Goal: Task Accomplishment & Management: Use online tool/utility

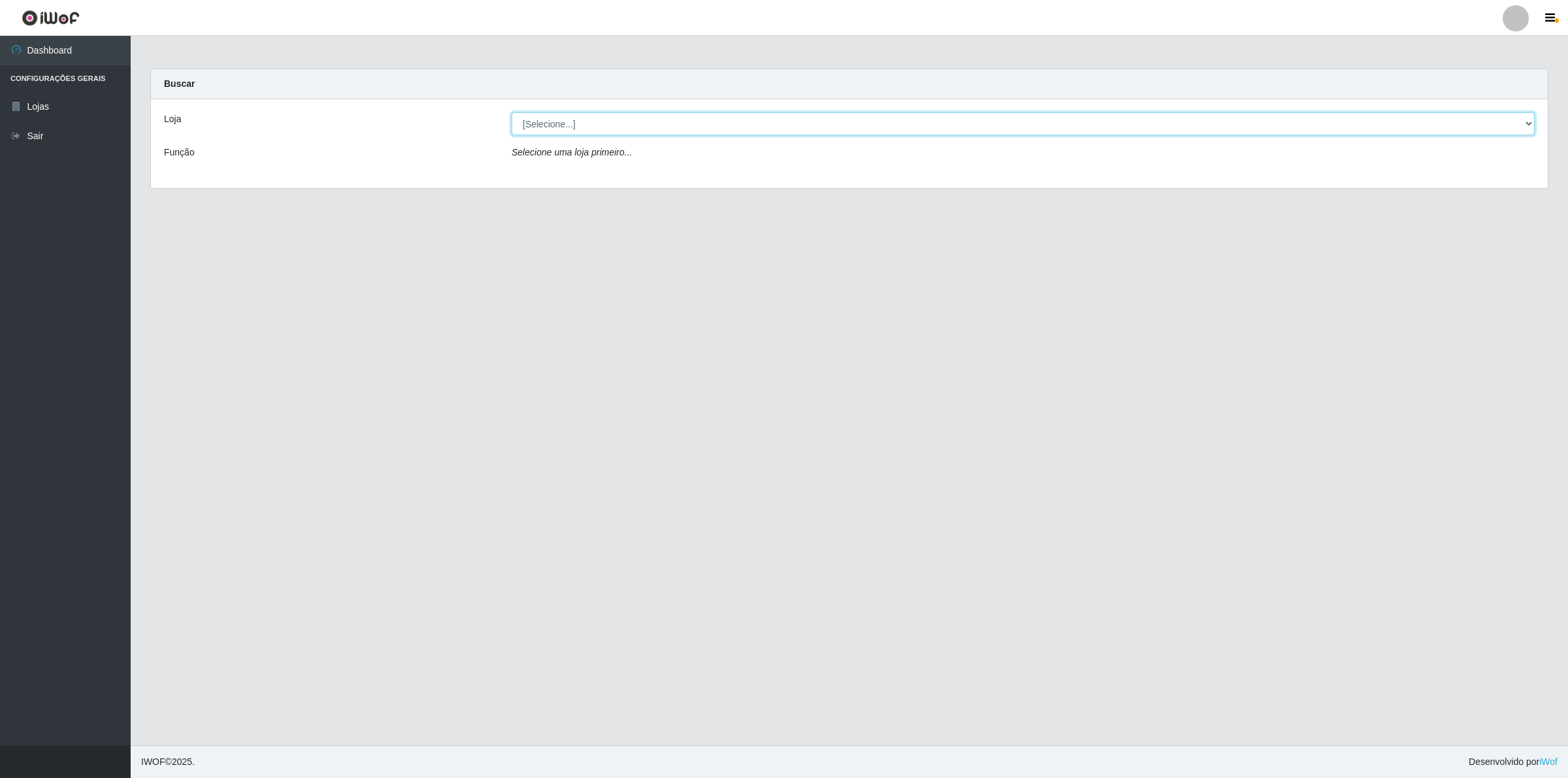
click at [657, 128] on select "[Selecione...] Extrabom - Loja 01 Centro de Distribuição" at bounding box center [1023, 124] width 1023 height 23
select select "435"
click at [512, 113] on select "[Selecione...] Extrabom - Loja 01 Centro de Distribuição" at bounding box center [1023, 124] width 1023 height 23
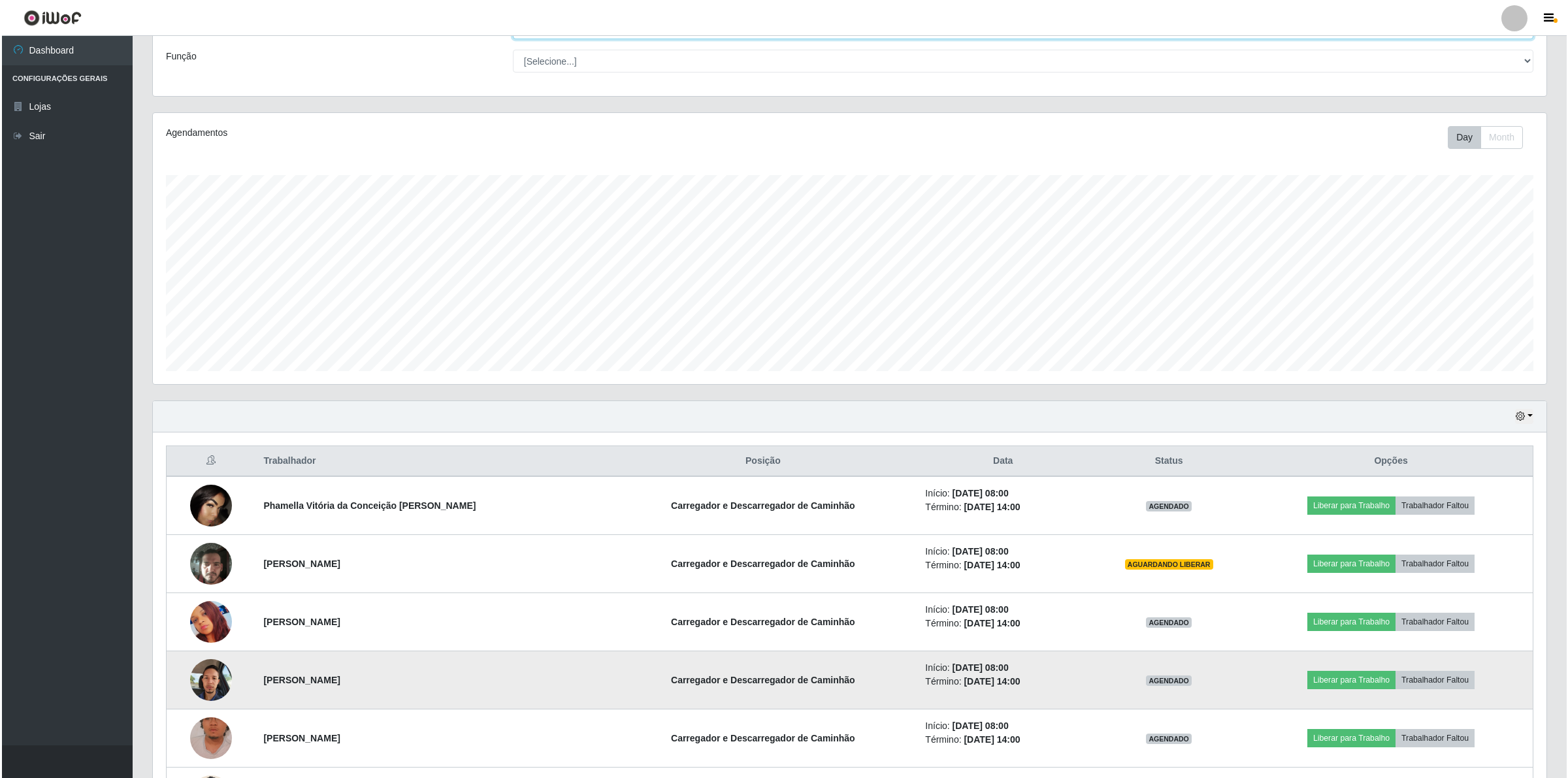
scroll to position [327, 0]
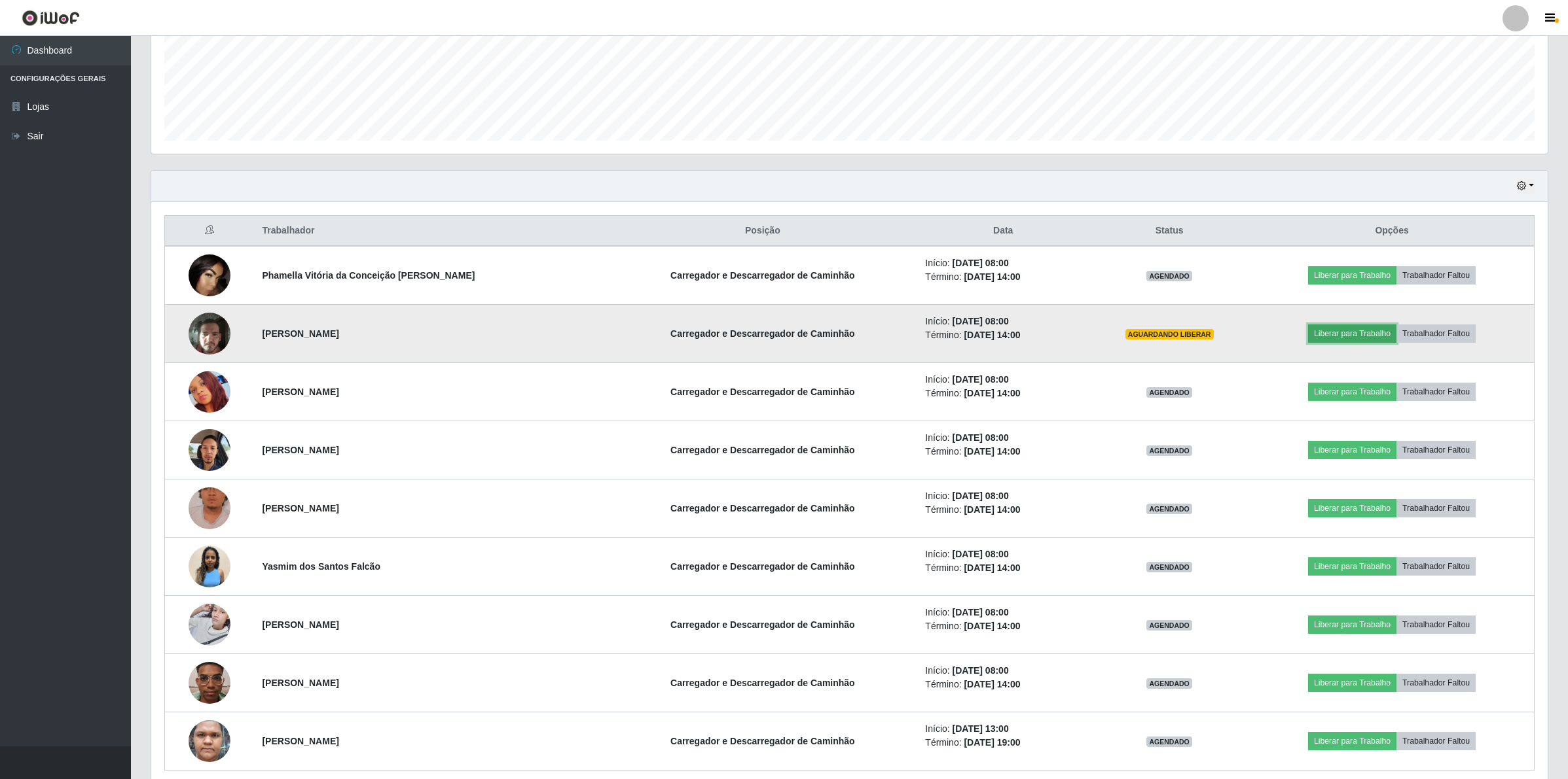
click at [1314, 341] on button "Liberar para Trabalho" at bounding box center [1352, 334] width 89 height 18
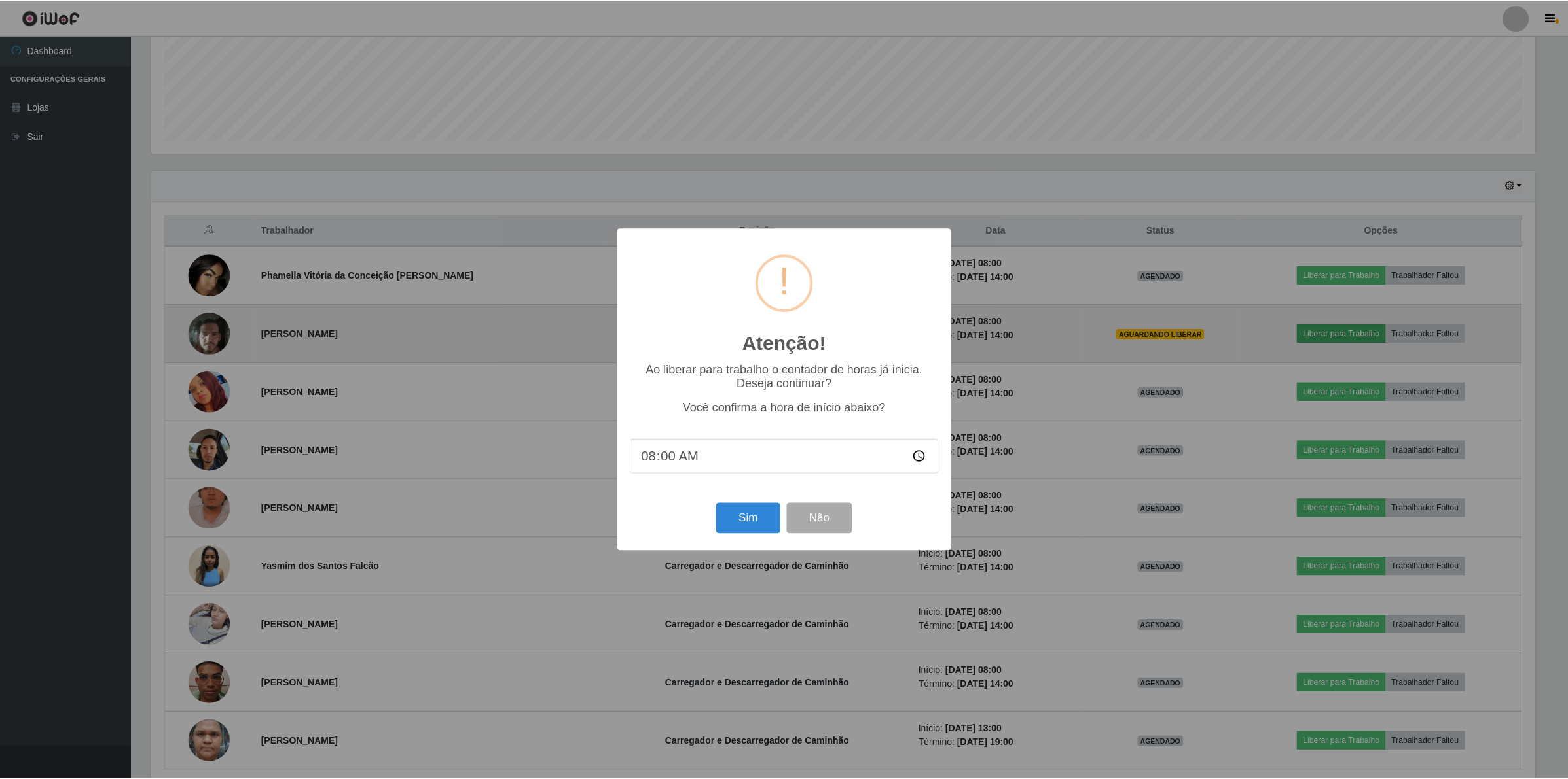
scroll to position [272, 1386]
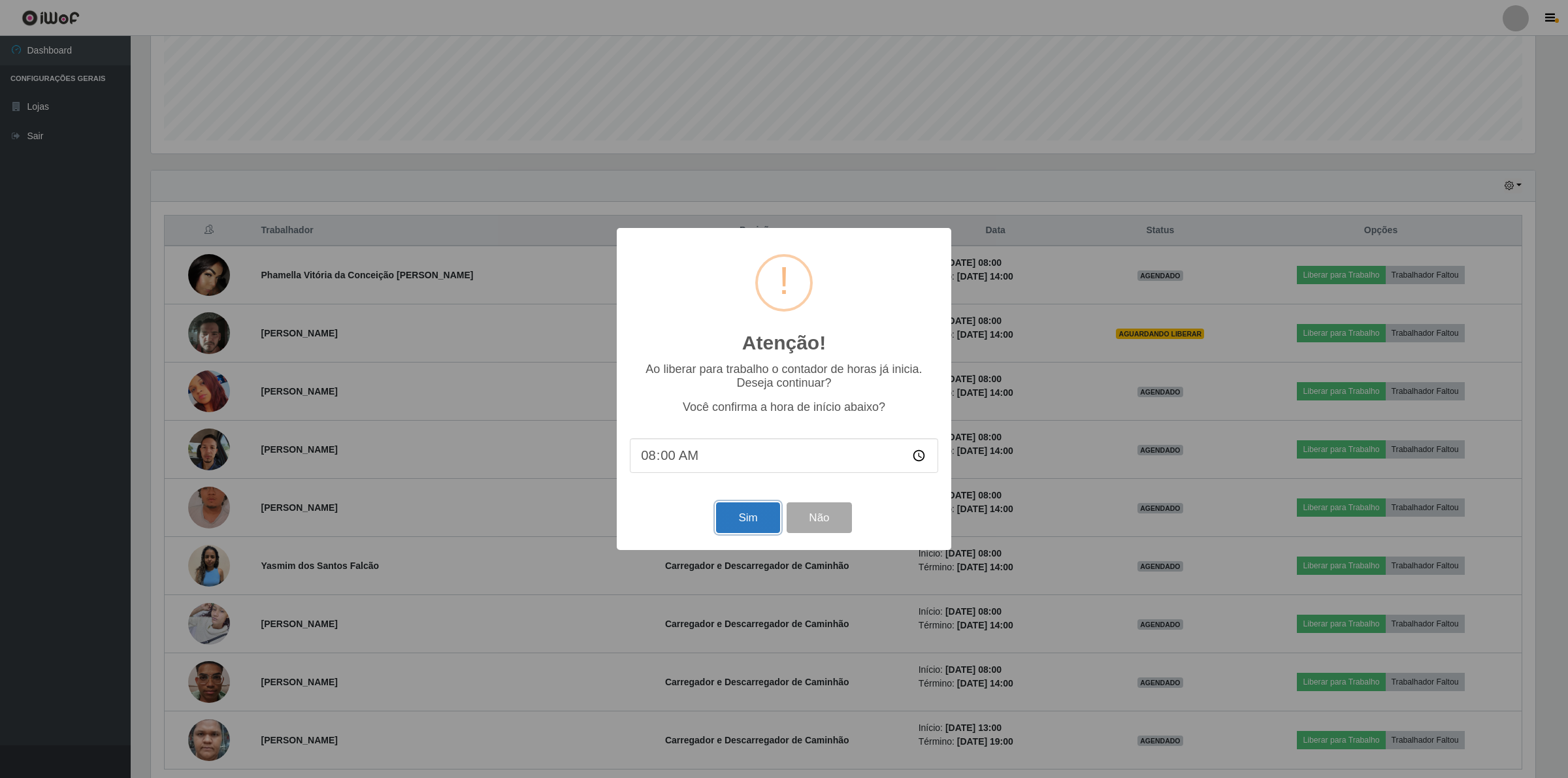
click at [736, 518] on button "Sim" at bounding box center [748, 517] width 64 height 30
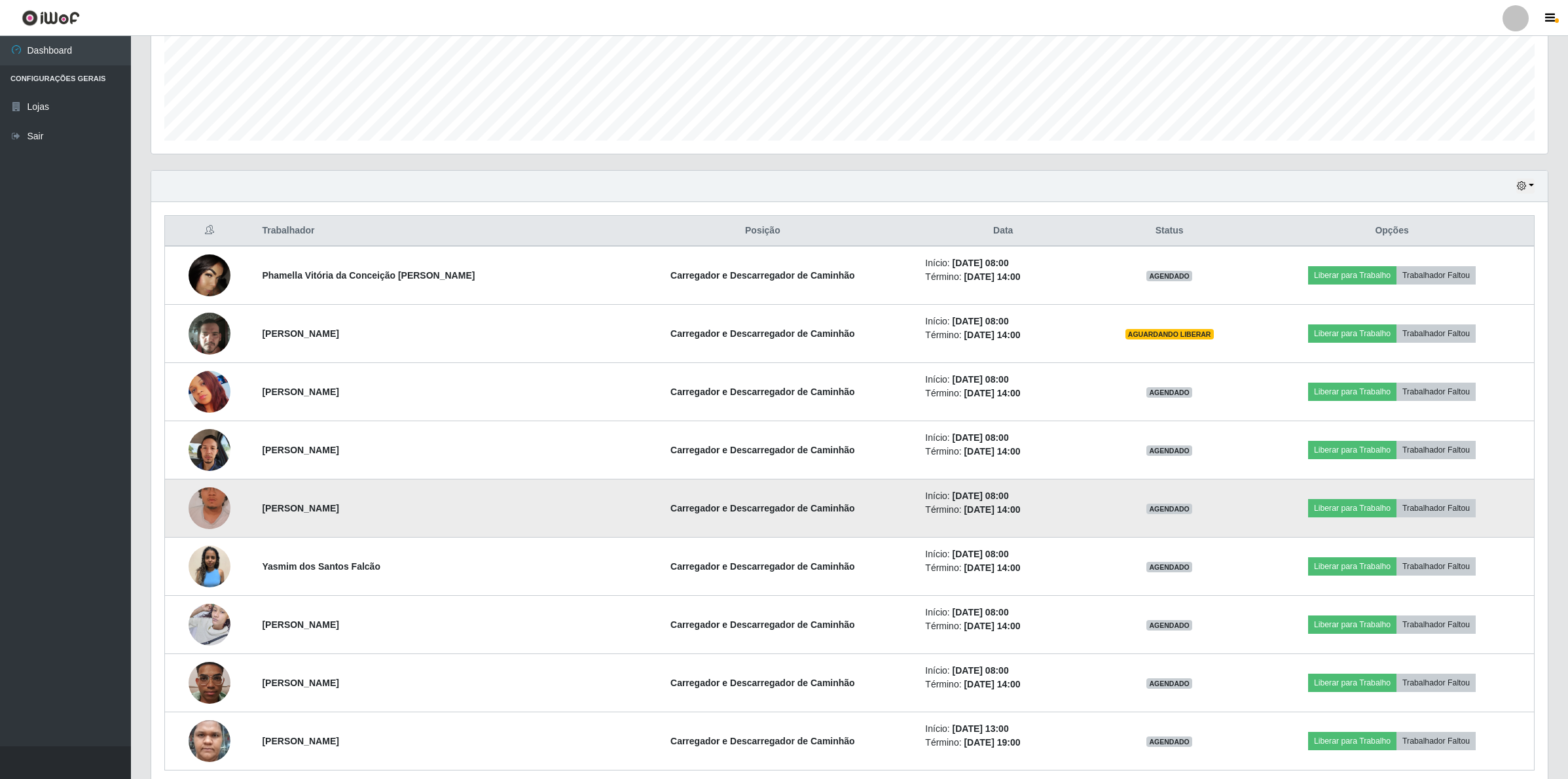
scroll to position [272, 1399]
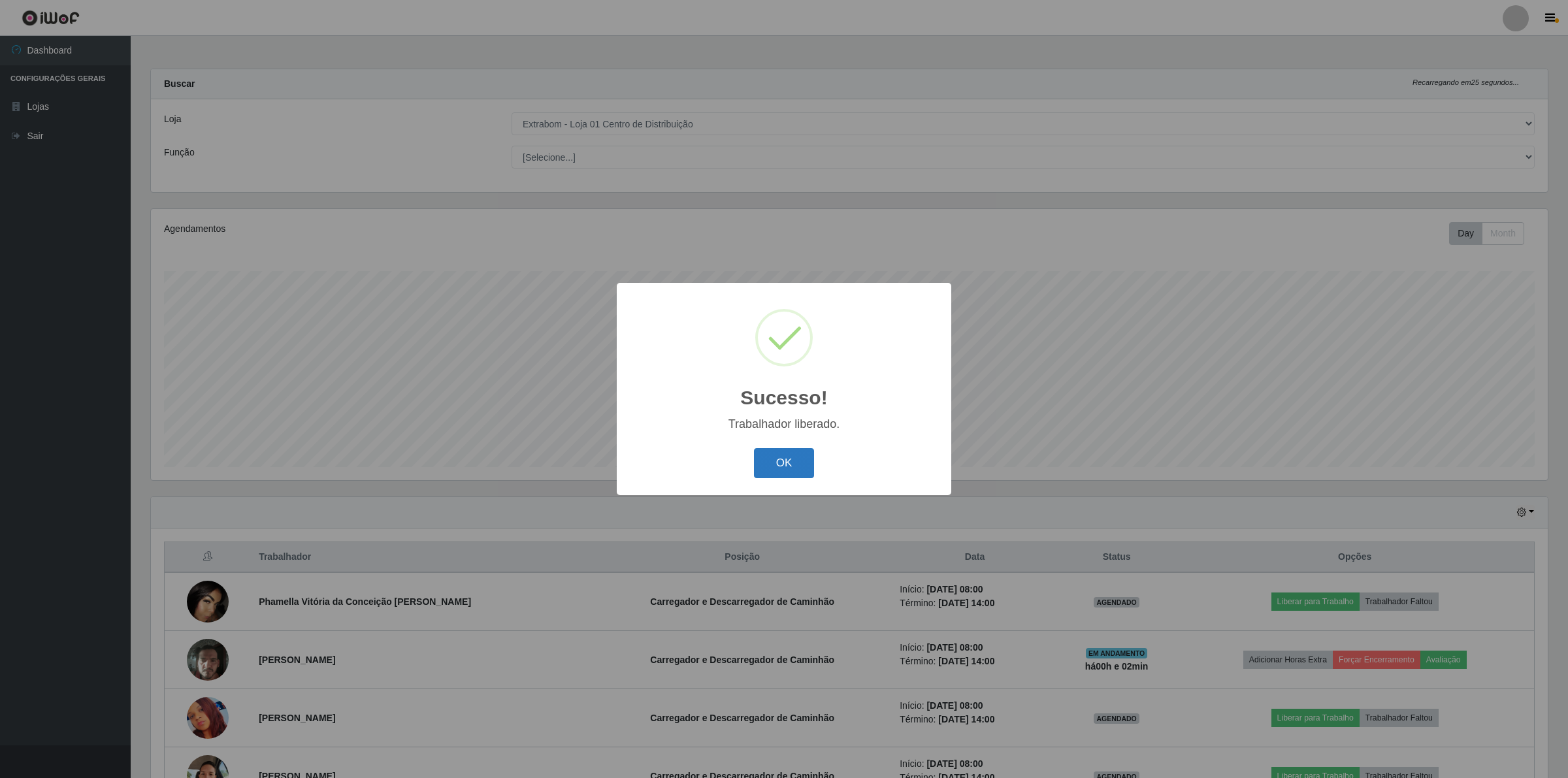
click at [785, 459] on button "OK" at bounding box center [784, 463] width 61 height 30
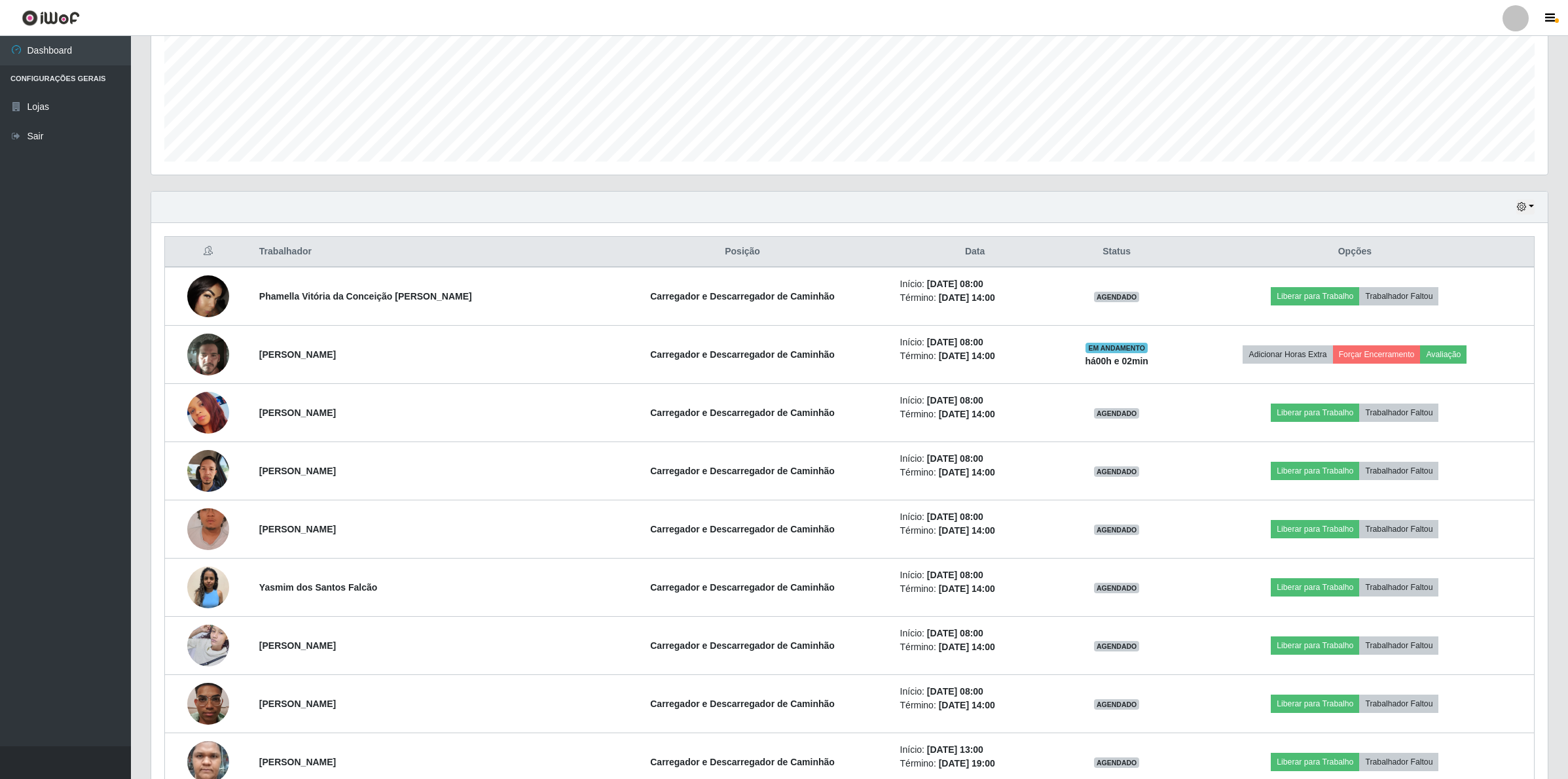
scroll to position [383, 0]
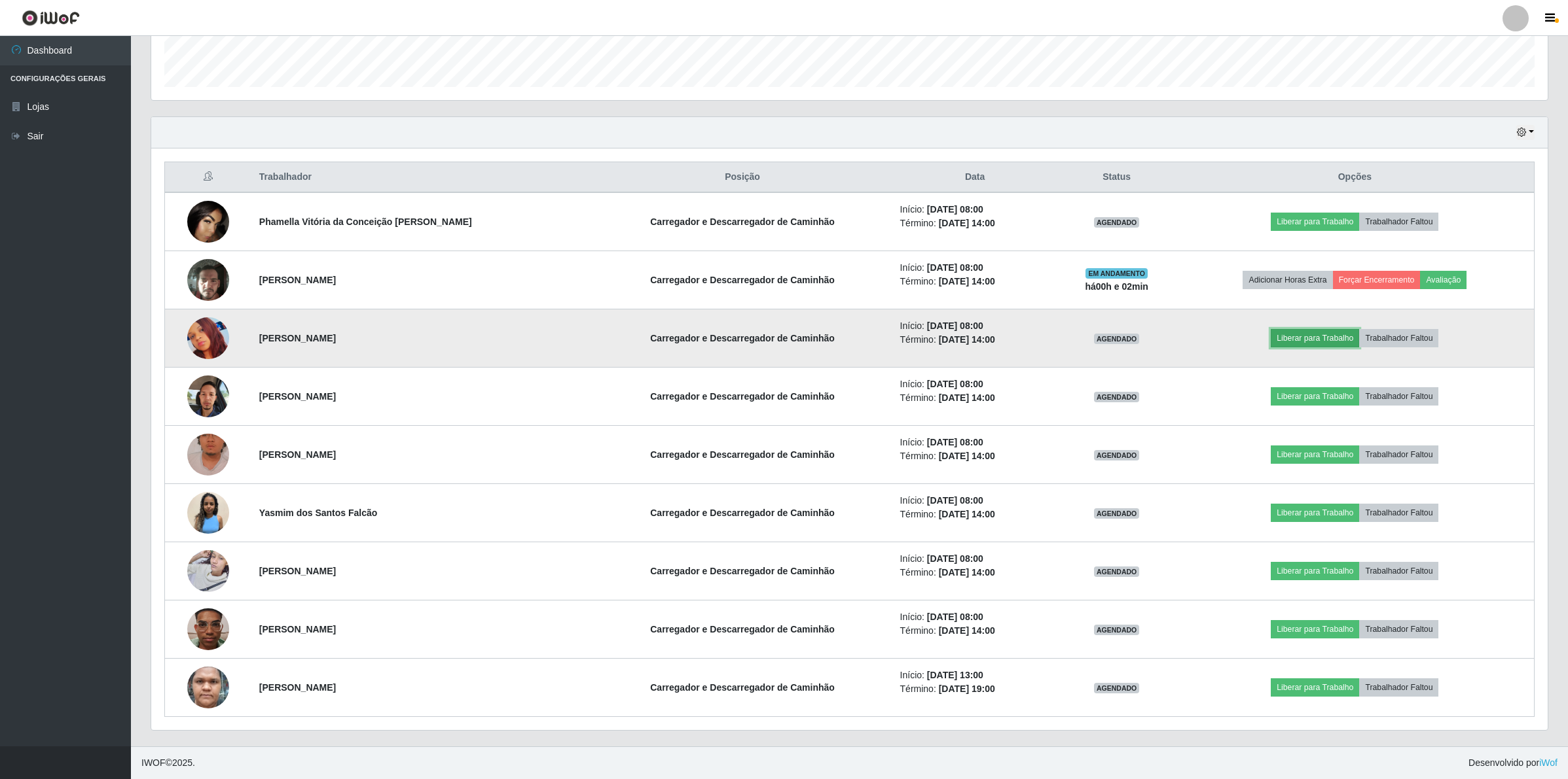
click at [1291, 336] on button "Liberar para Trabalho" at bounding box center [1315, 338] width 89 height 18
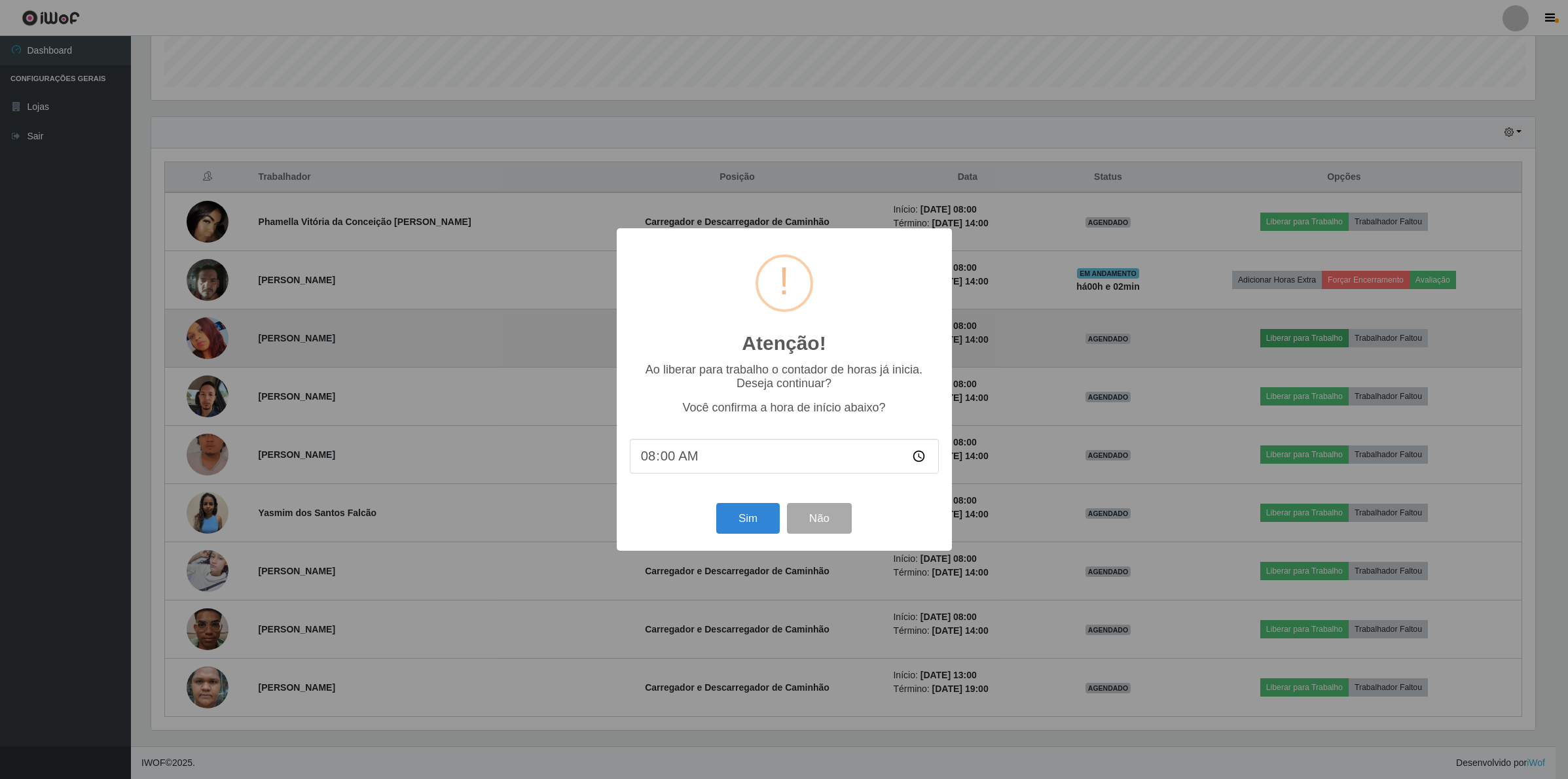
scroll to position [272, 1386]
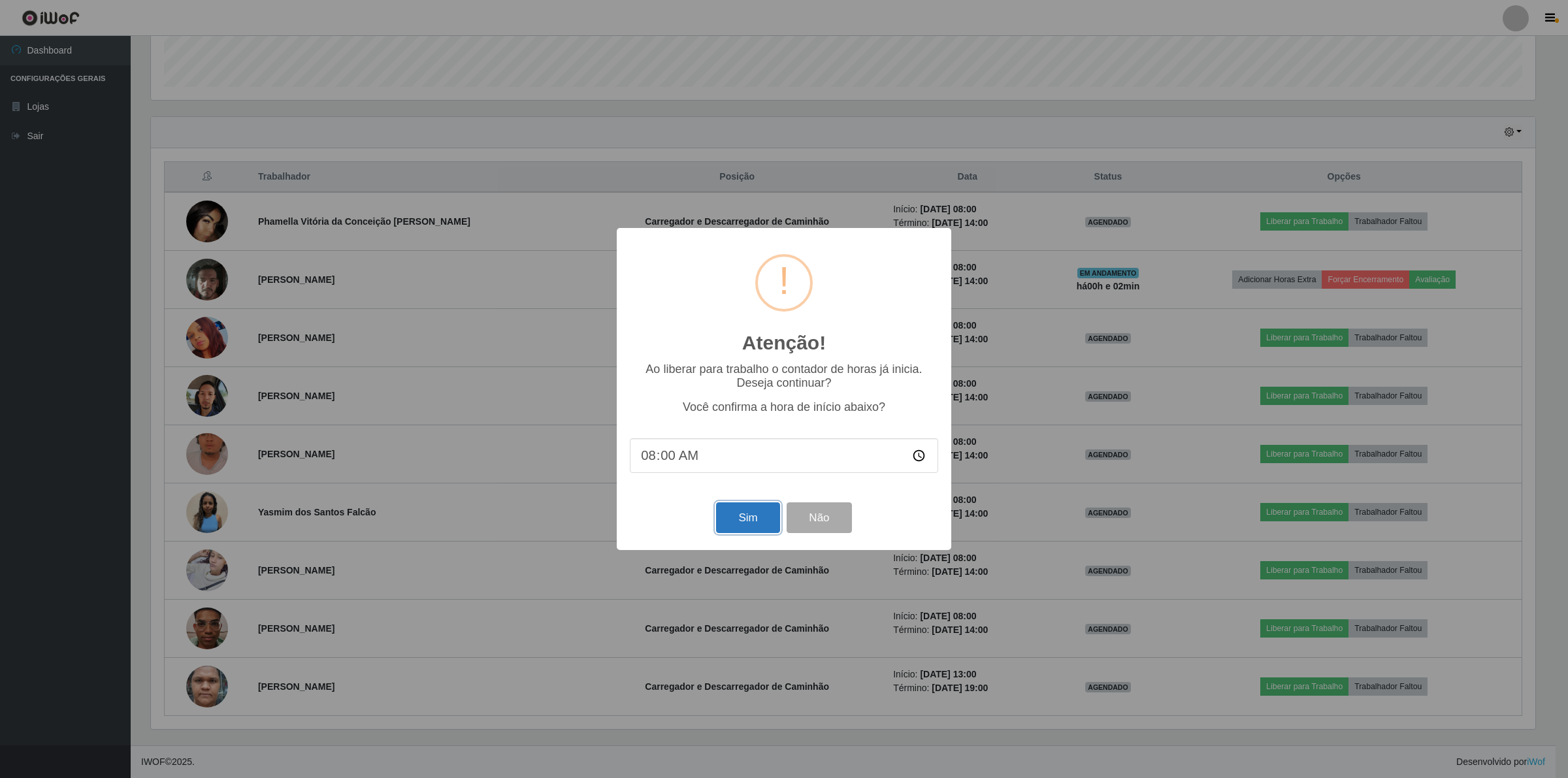
click at [745, 530] on button "Sim" at bounding box center [748, 517] width 64 height 30
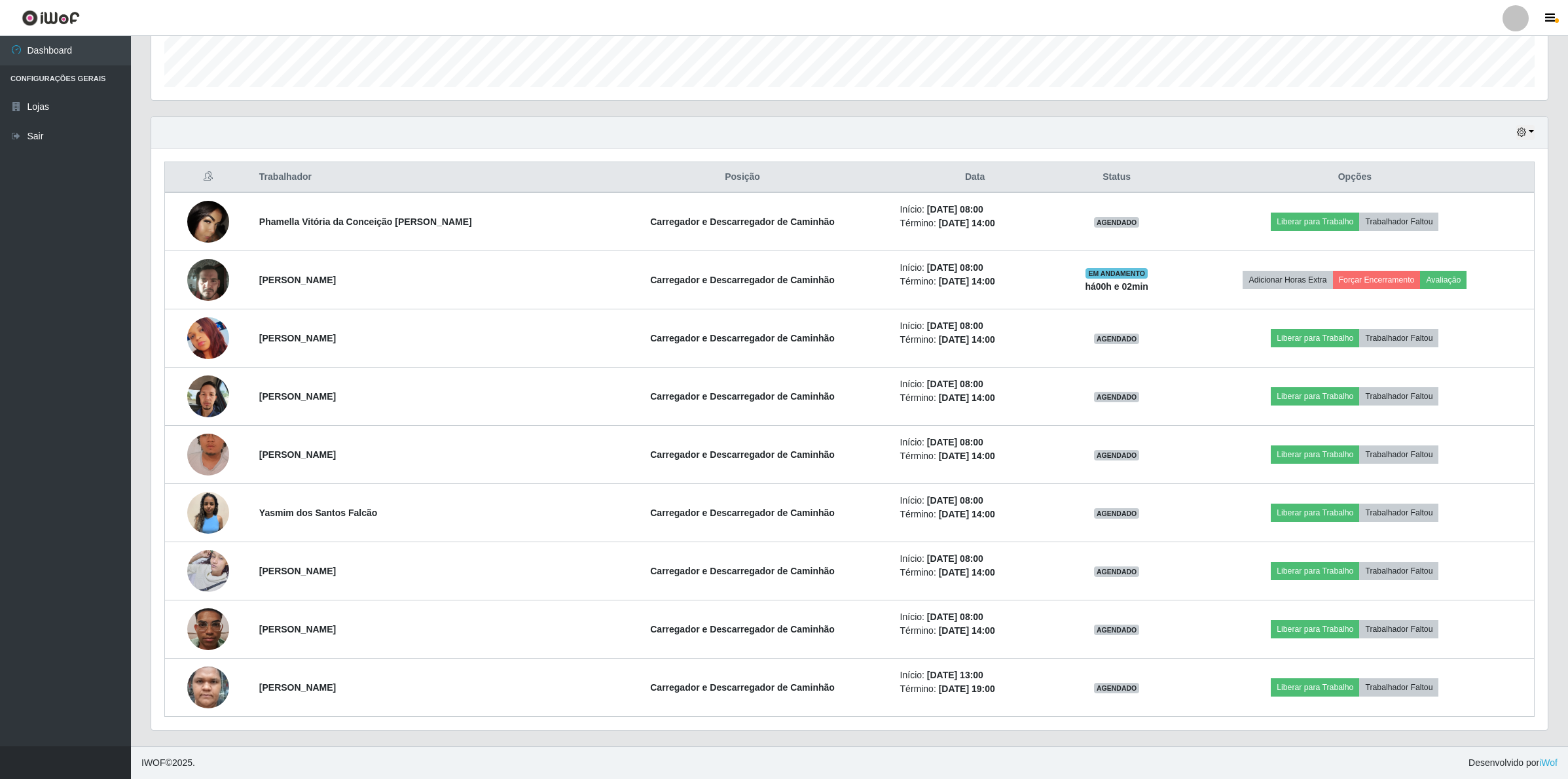
scroll to position [272, 1399]
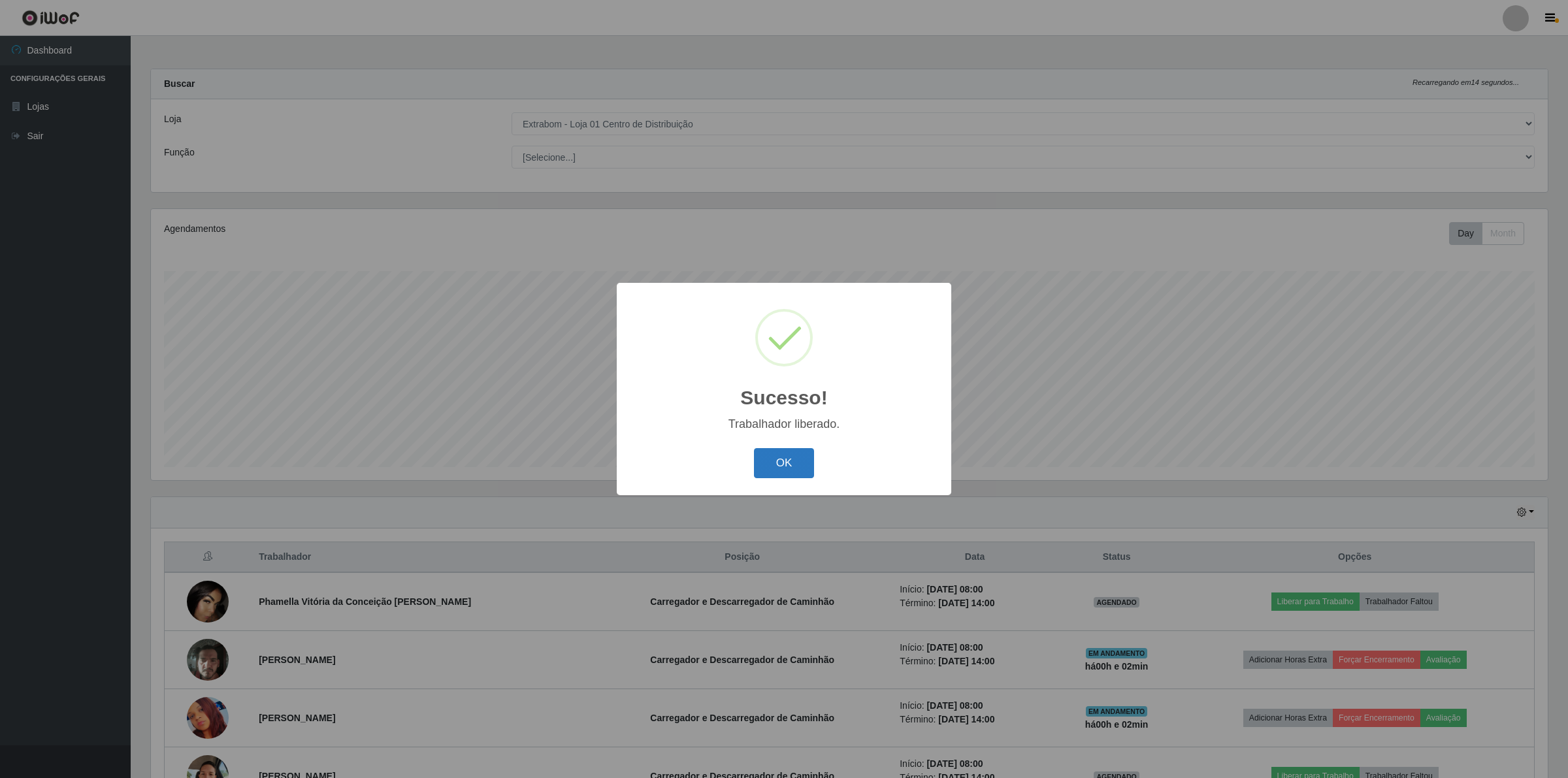
click at [782, 462] on button "OK" at bounding box center [784, 463] width 61 height 30
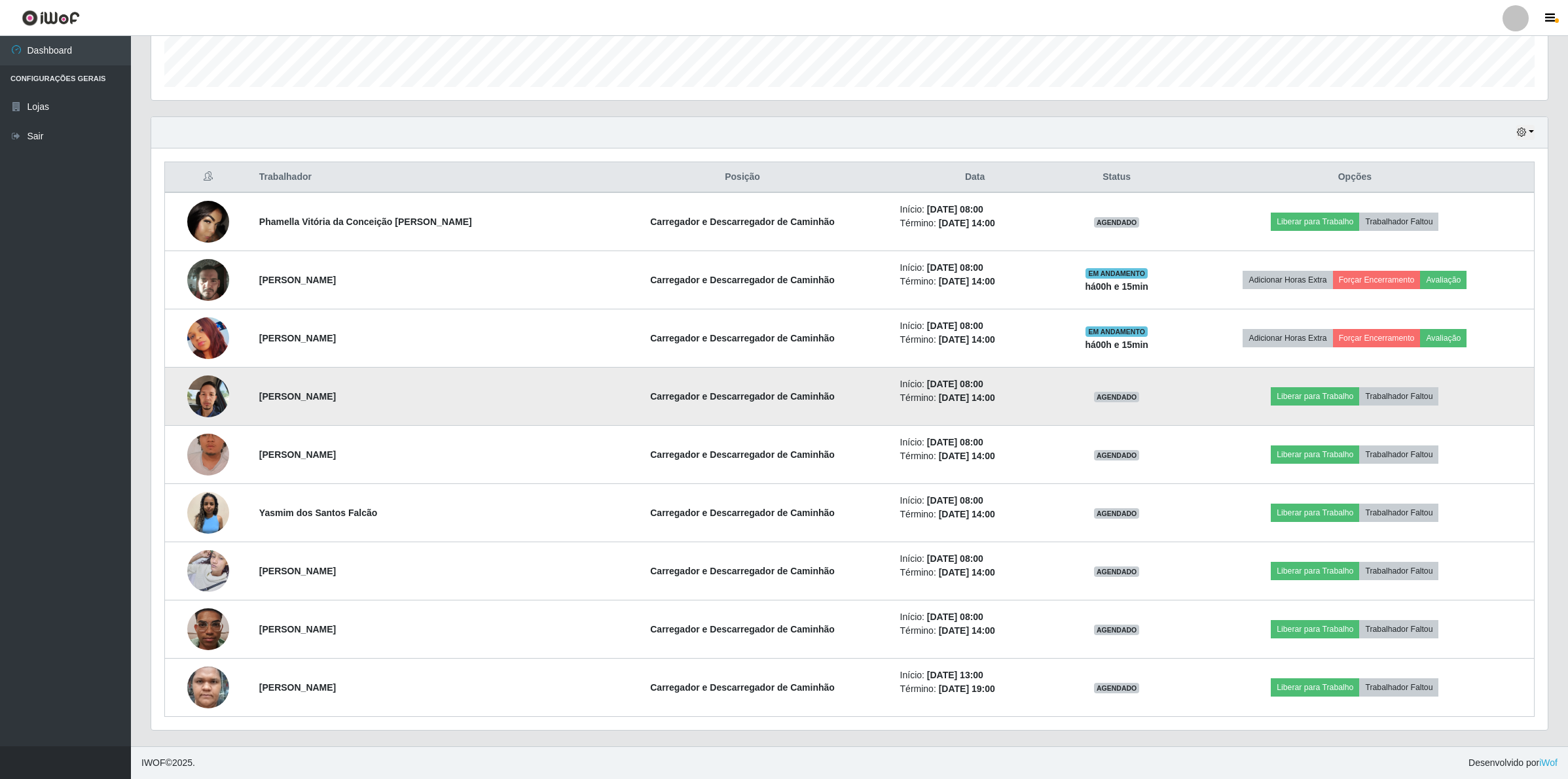
scroll to position [383, 0]
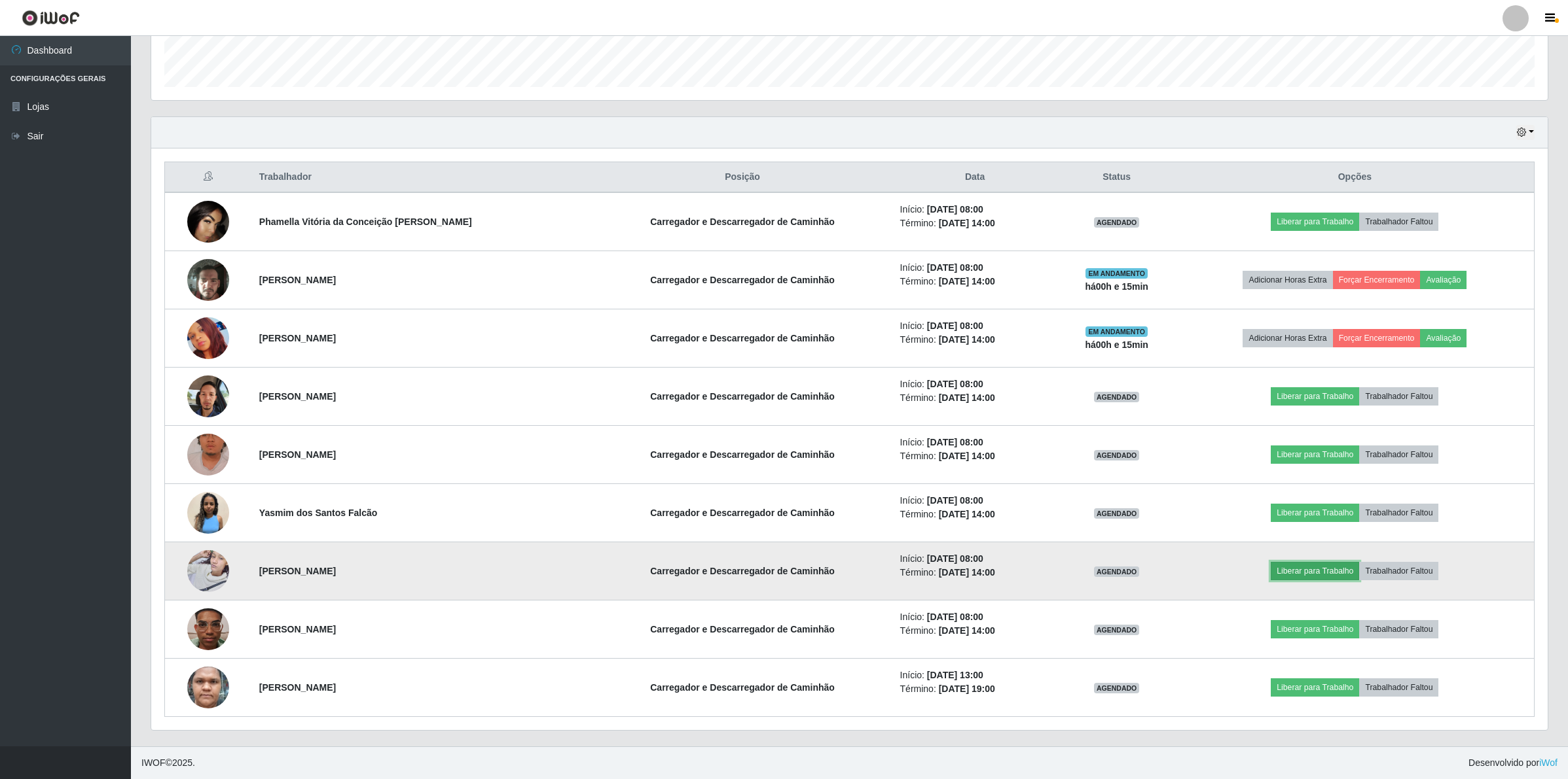
click at [1296, 579] on button "Liberar para Trabalho" at bounding box center [1315, 571] width 89 height 18
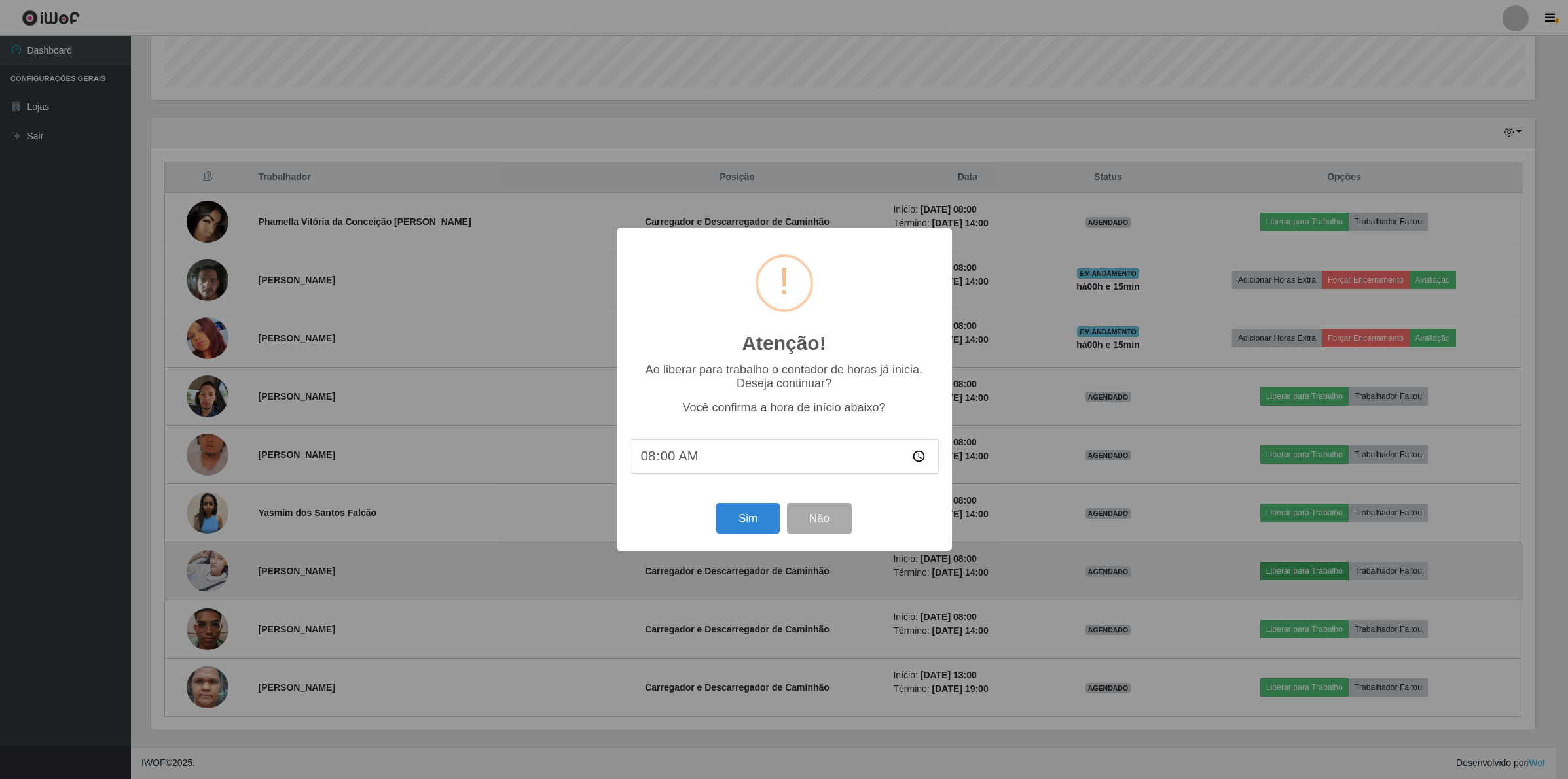
scroll to position [272, 1386]
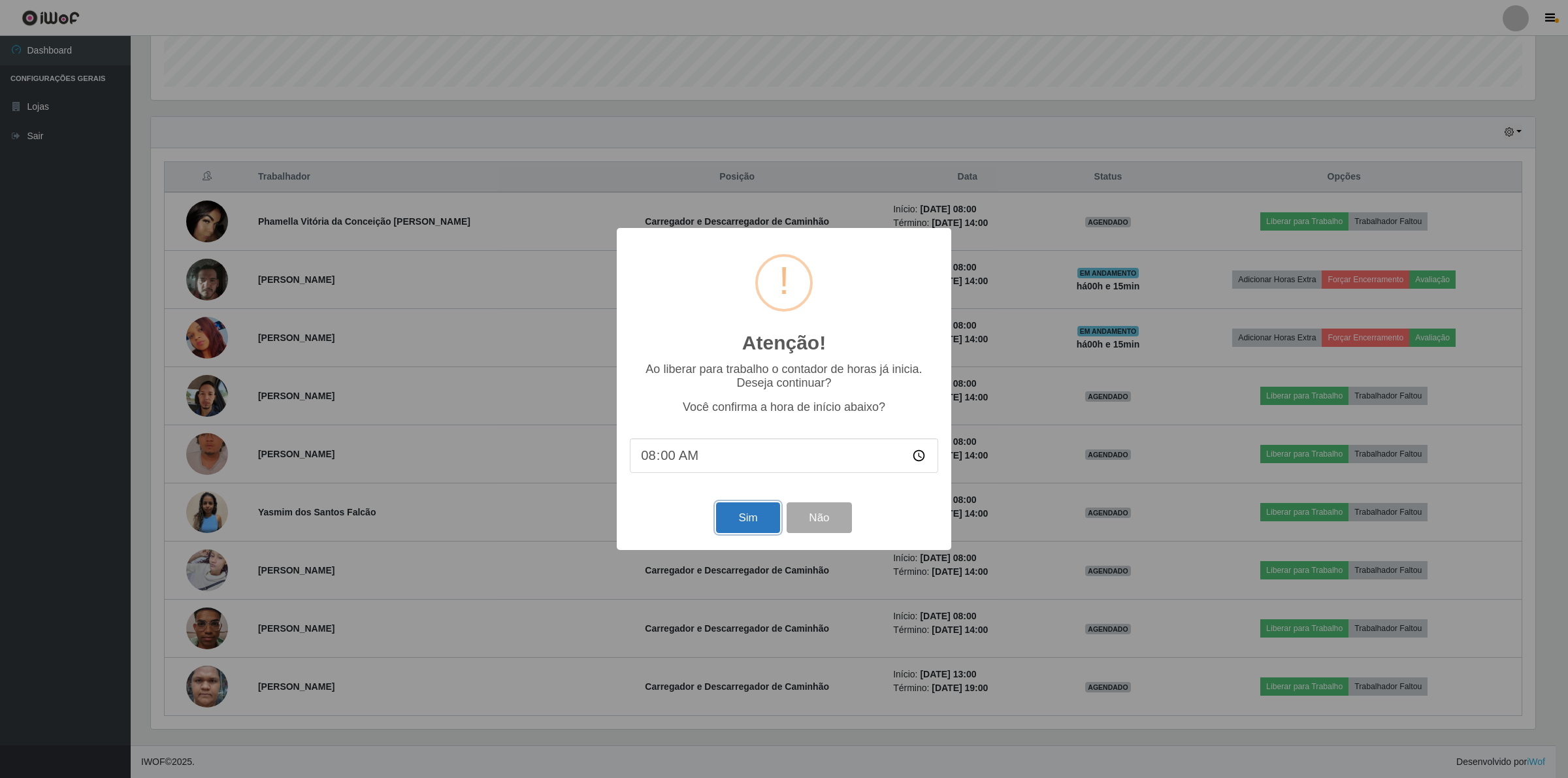
click at [743, 522] on button "Sim" at bounding box center [748, 517] width 64 height 30
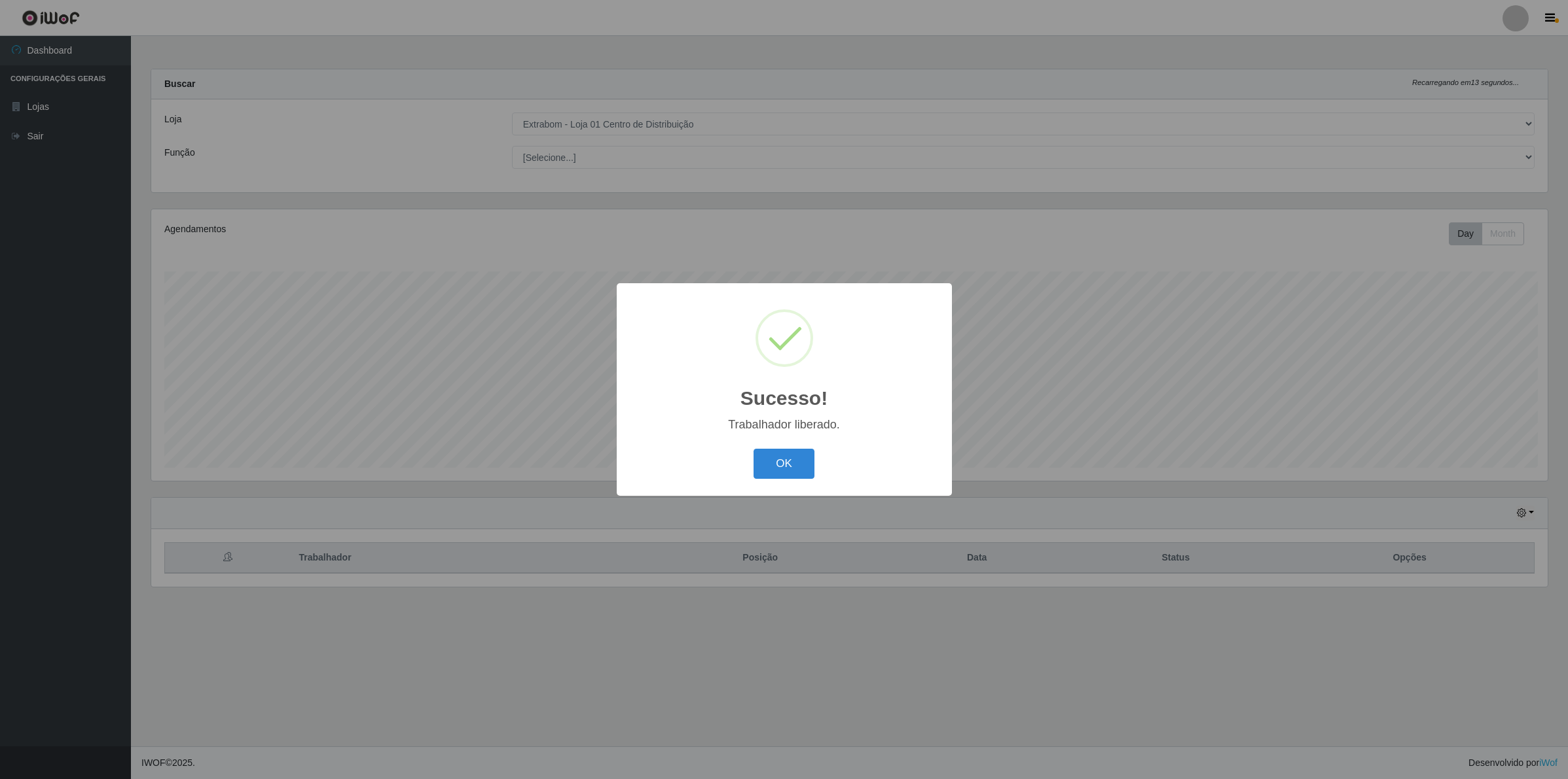
scroll to position [272, 1399]
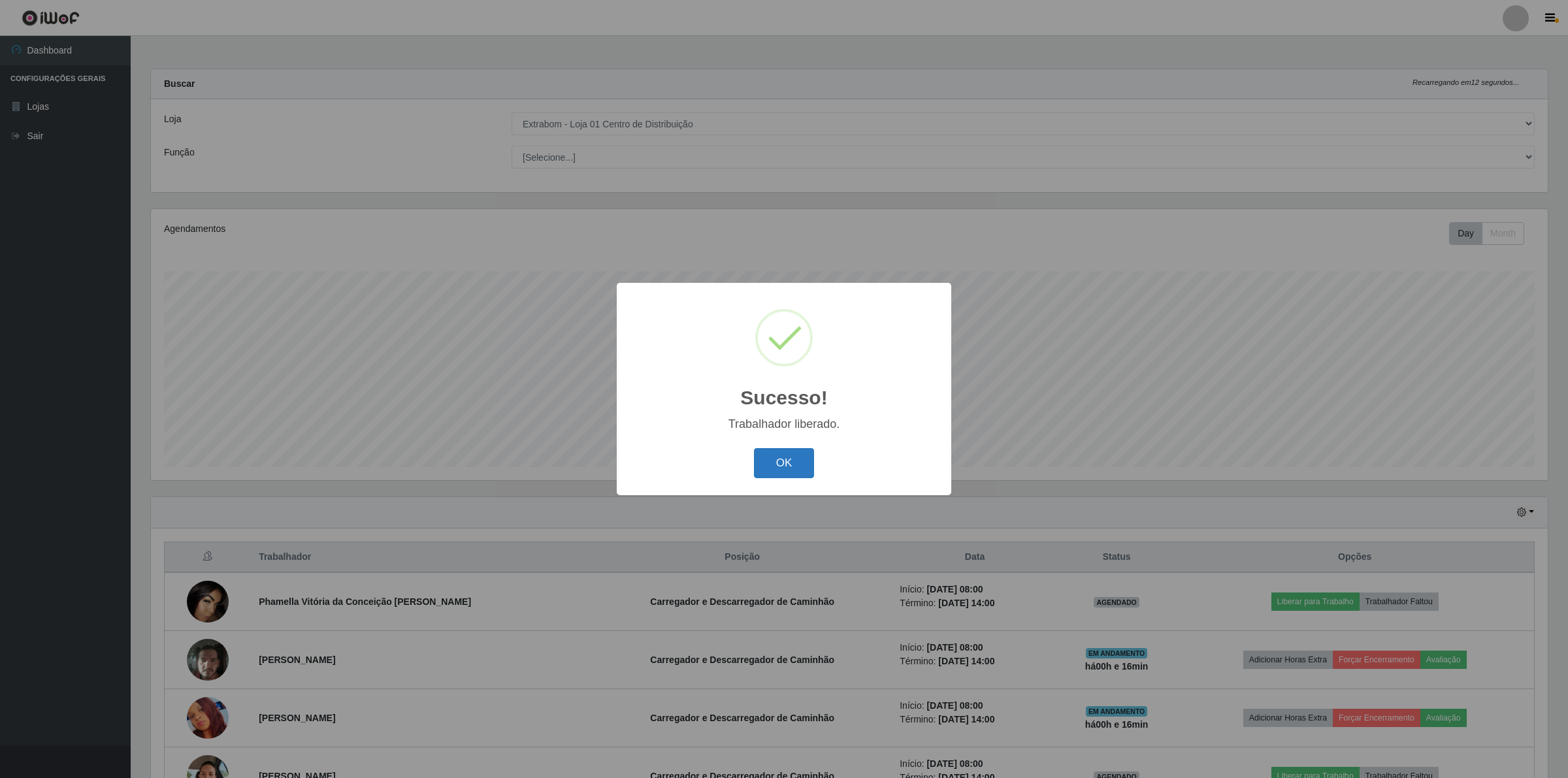
click at [777, 471] on button "OK" at bounding box center [784, 463] width 61 height 30
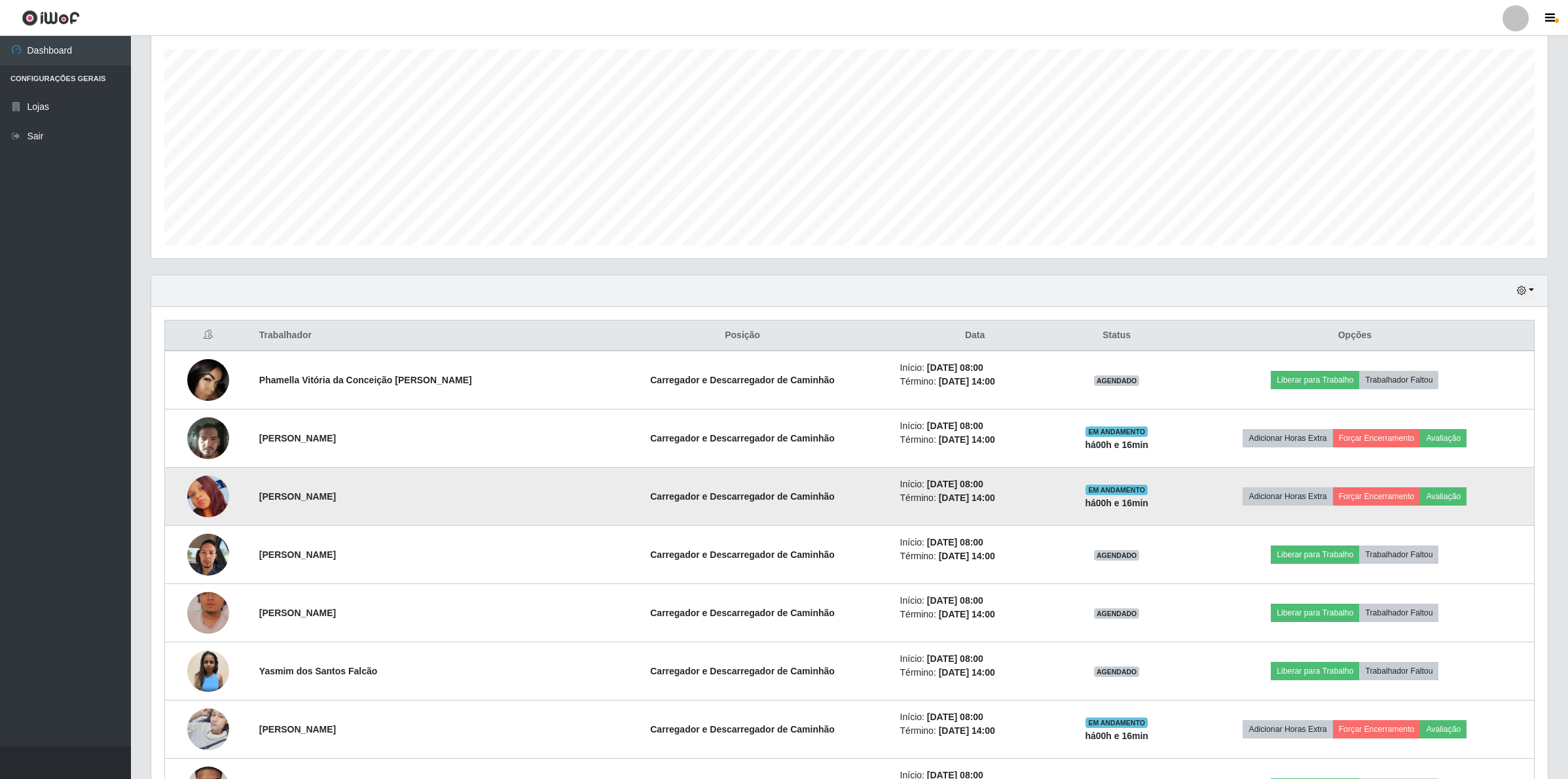
scroll to position [245, 0]
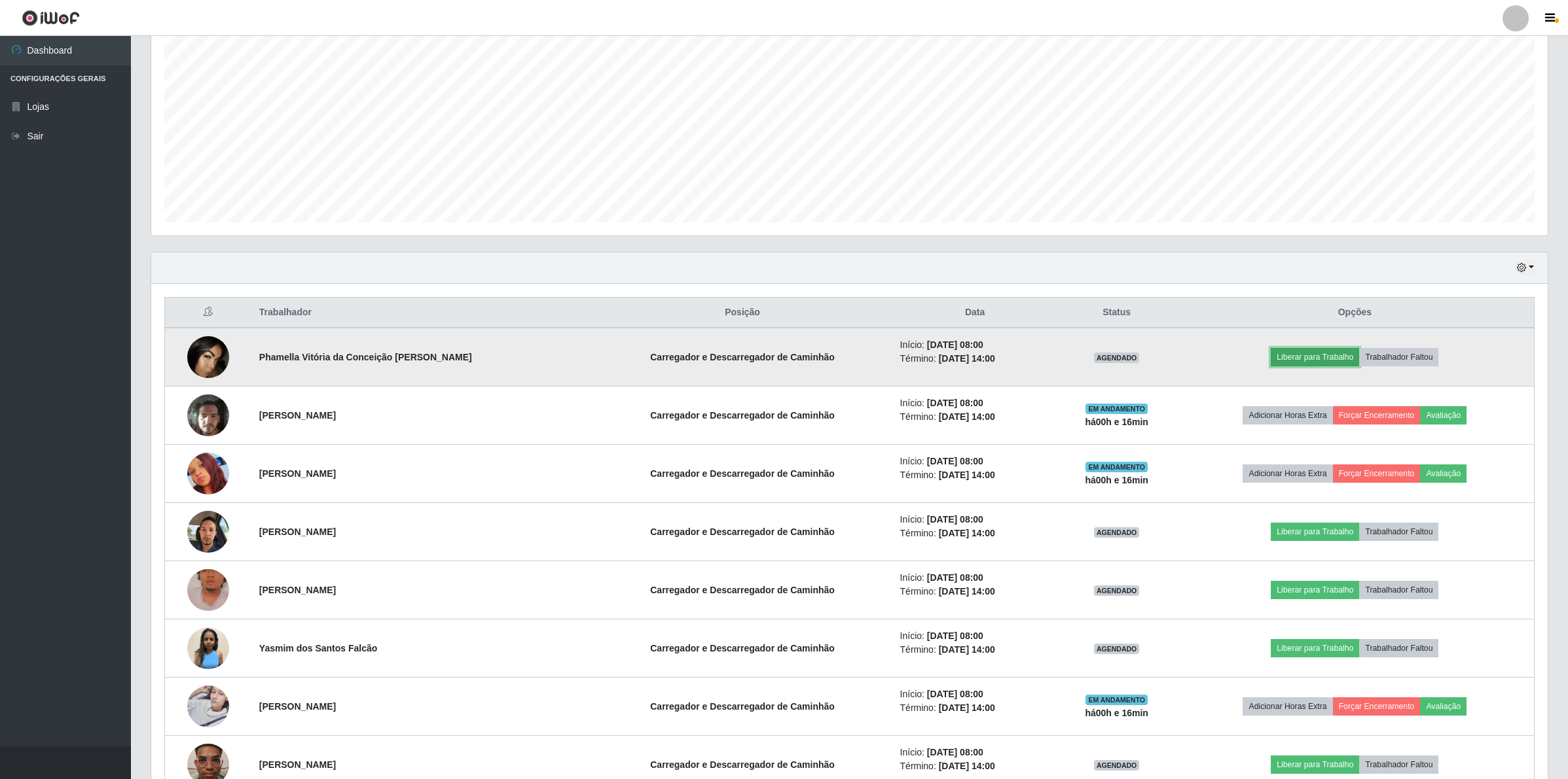
click at [1306, 352] on button "Liberar para Trabalho" at bounding box center [1315, 357] width 89 height 18
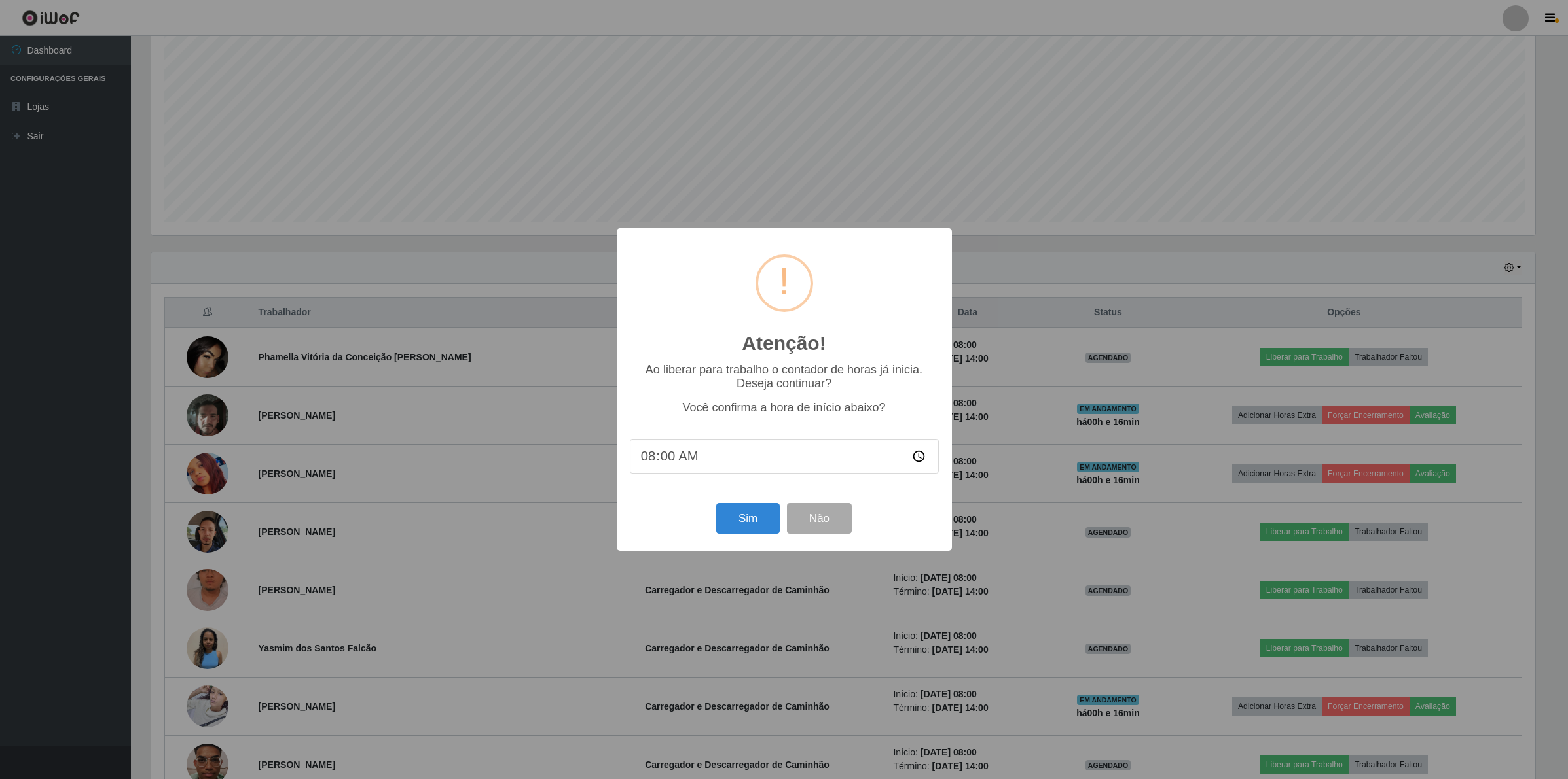
scroll to position [272, 1386]
click at [724, 522] on button "Sim" at bounding box center [750, 518] width 64 height 30
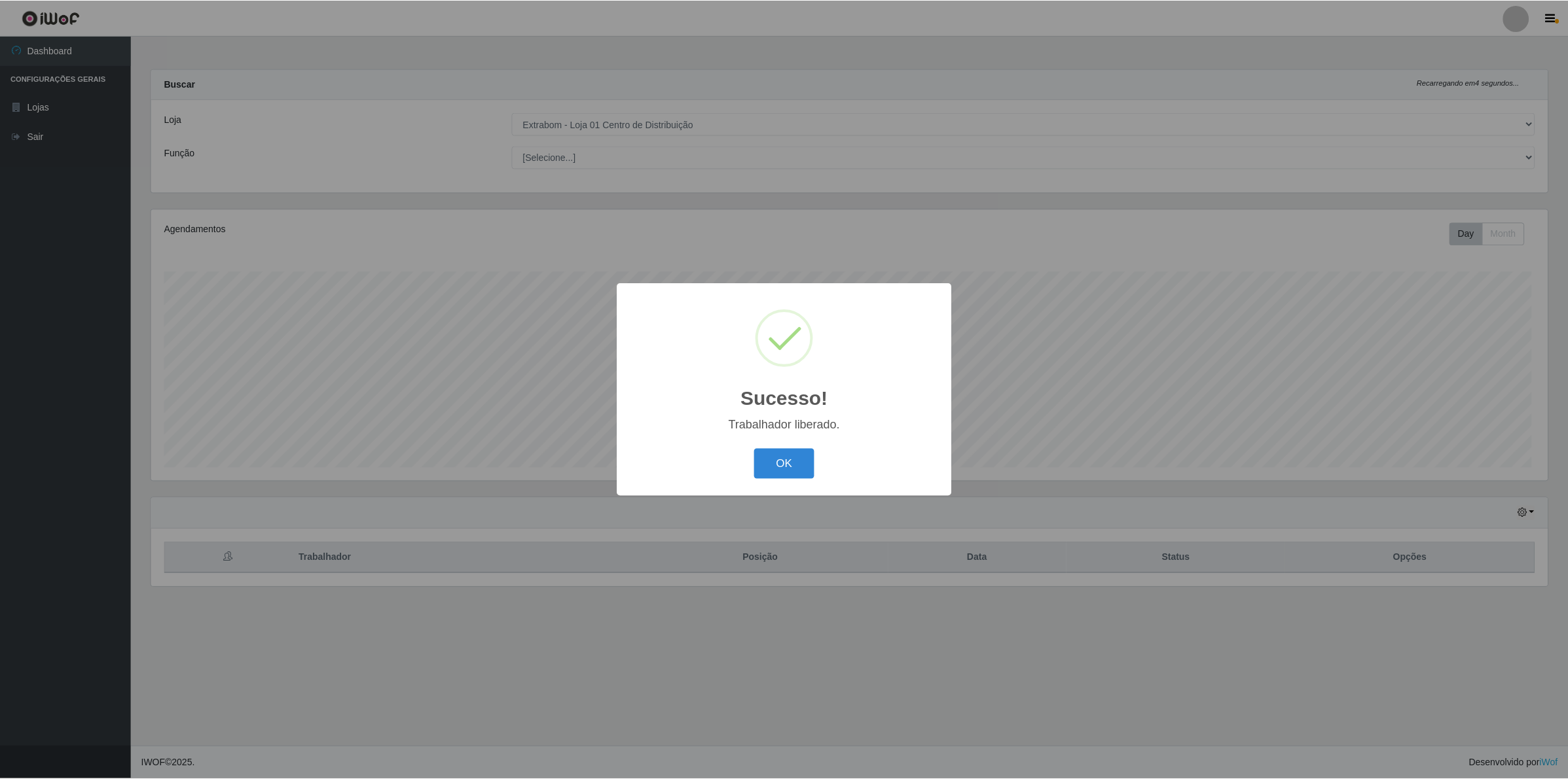
scroll to position [272, 1399]
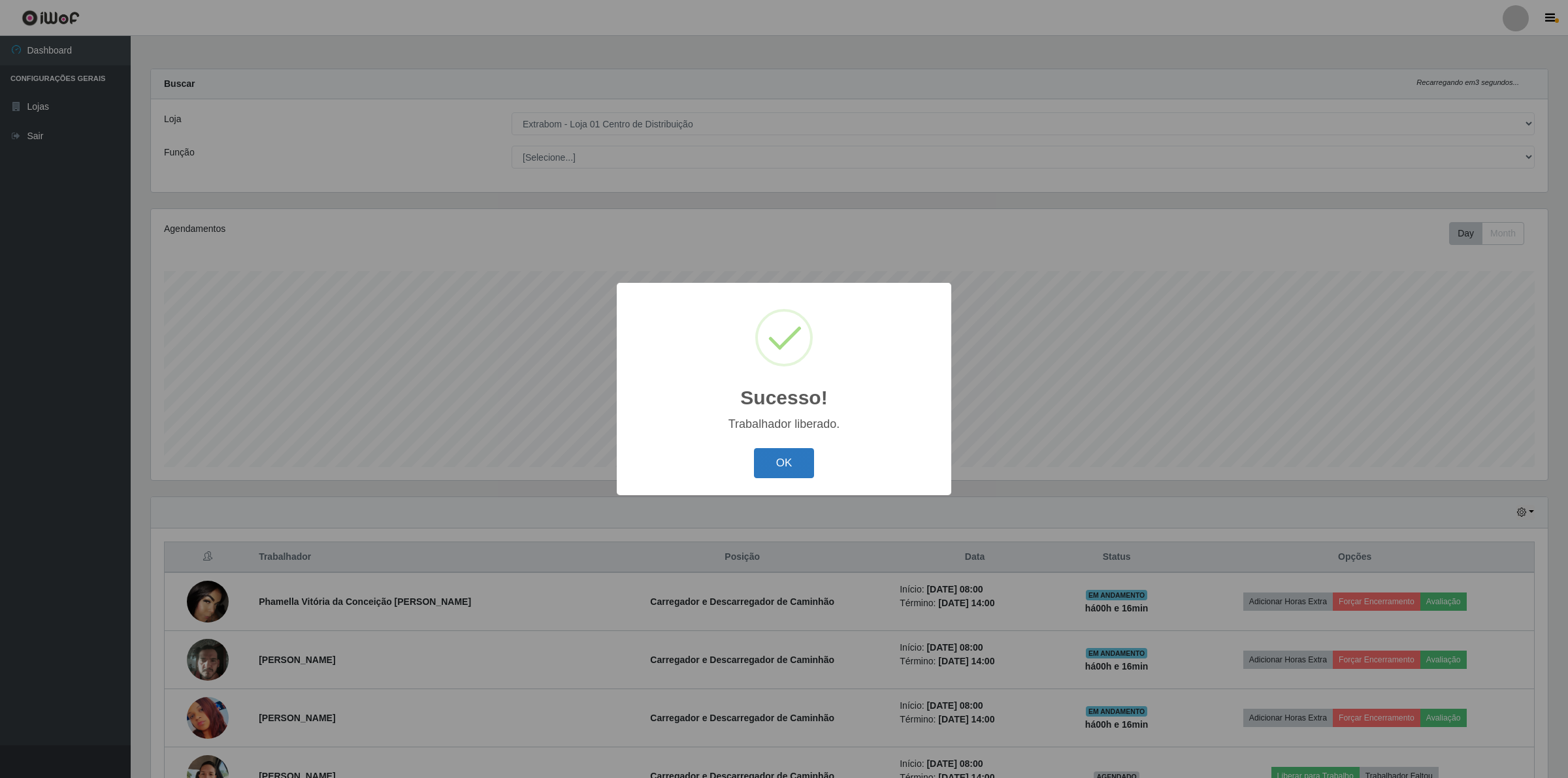
click at [783, 453] on button "OK" at bounding box center [784, 463] width 61 height 30
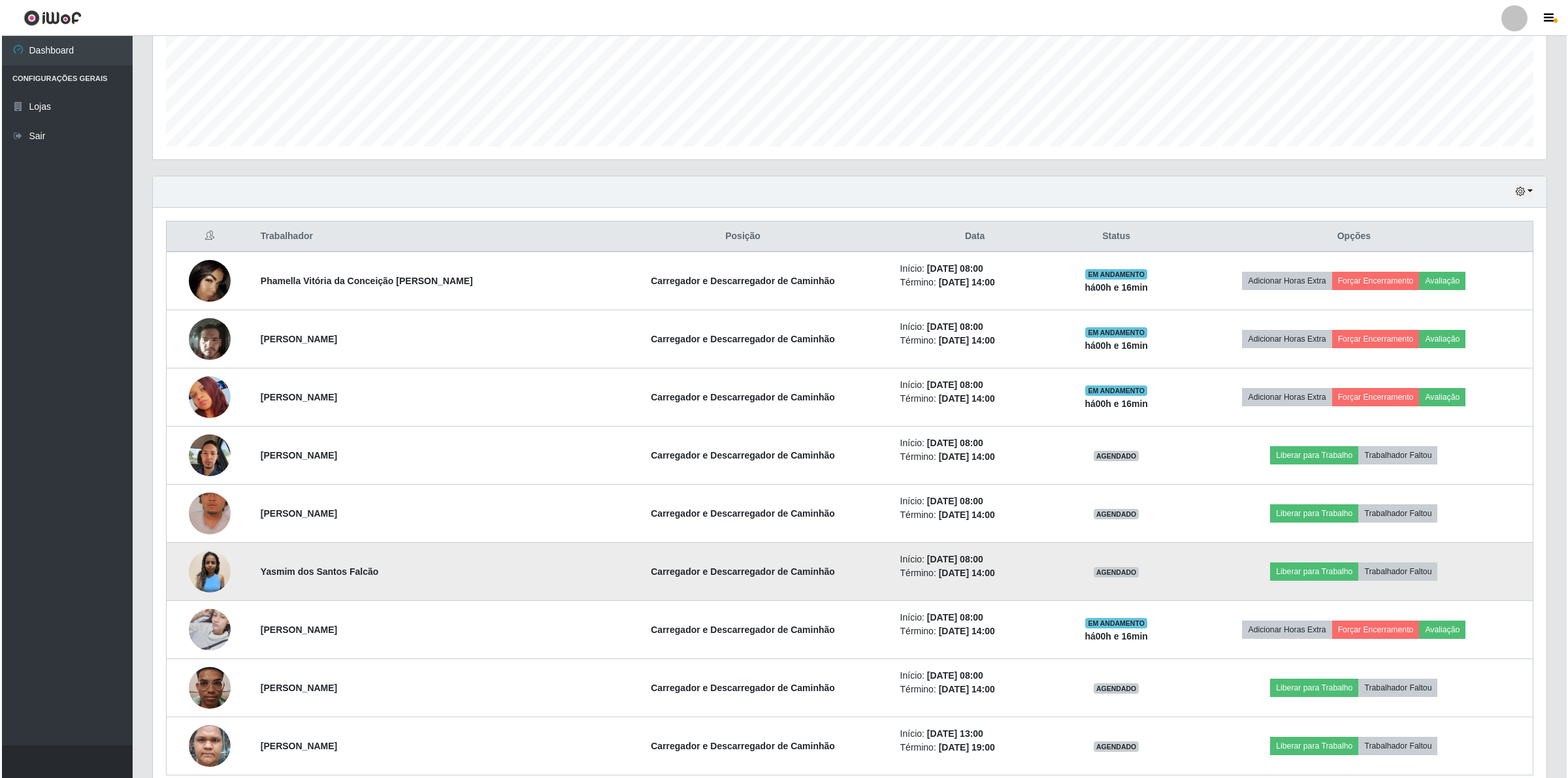
scroll to position [327, 0]
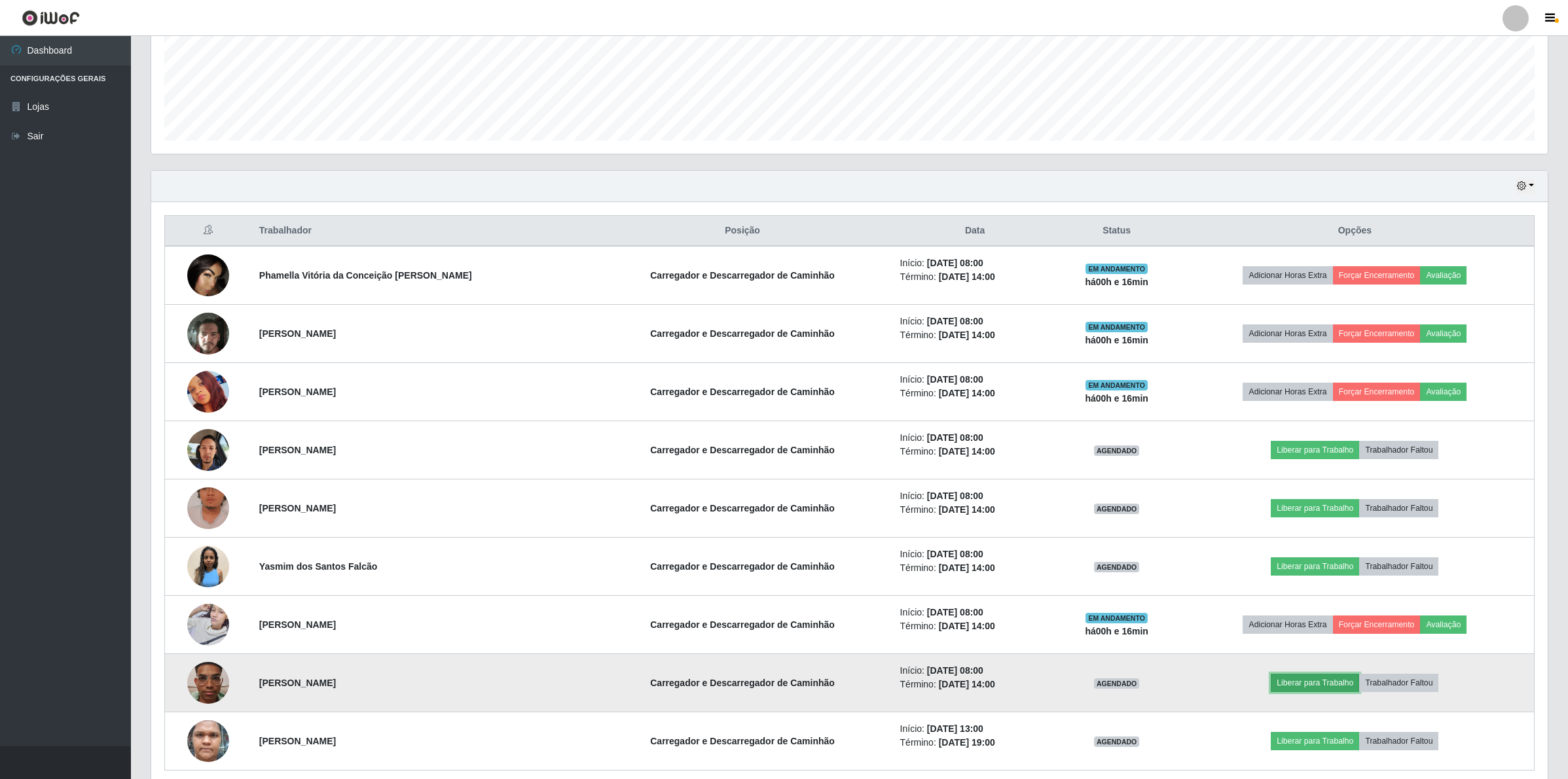
click at [1294, 689] on button "Liberar para Trabalho" at bounding box center [1315, 683] width 89 height 18
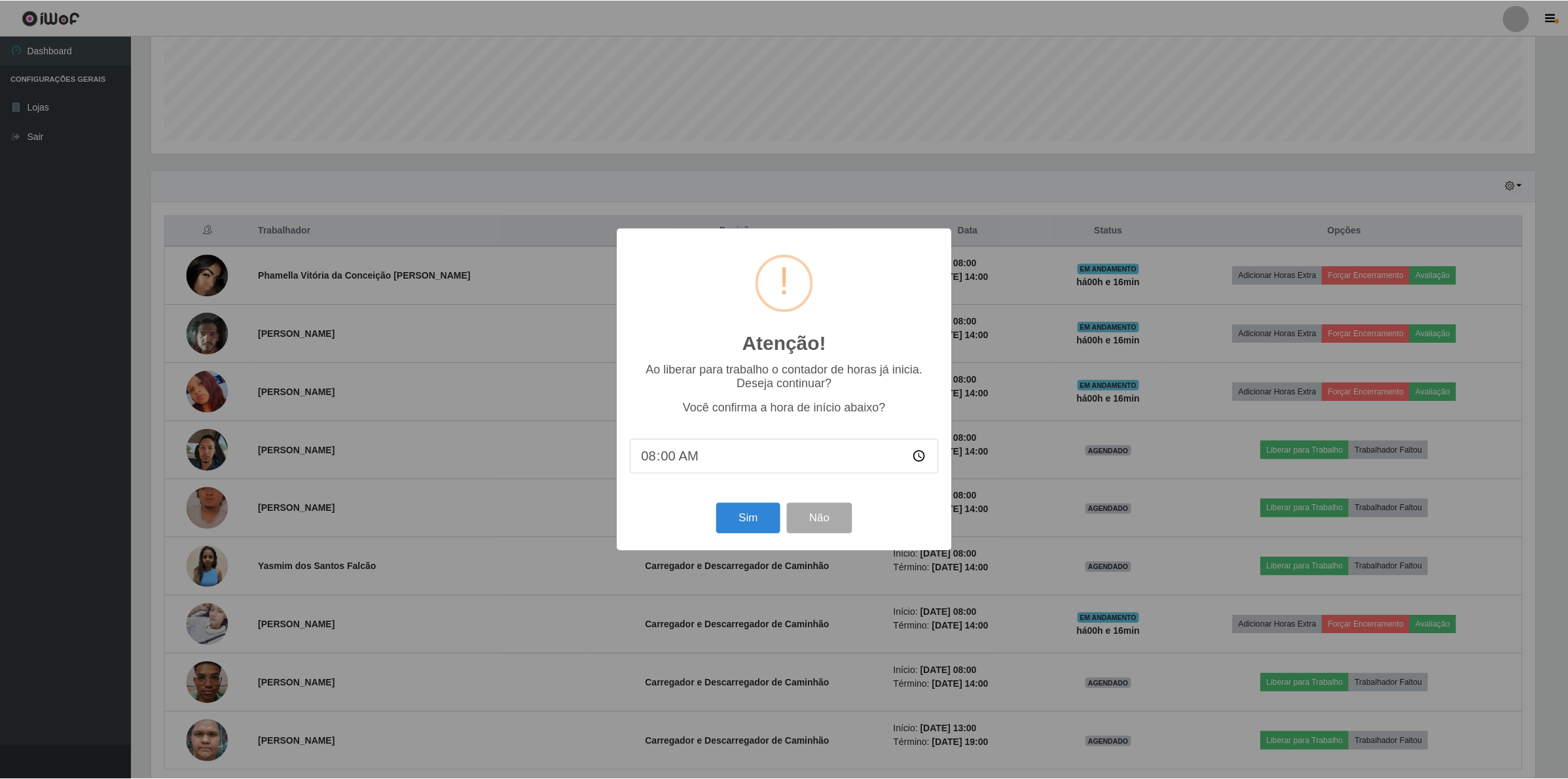
scroll to position [272, 1386]
click at [725, 512] on button "Sim" at bounding box center [750, 518] width 64 height 30
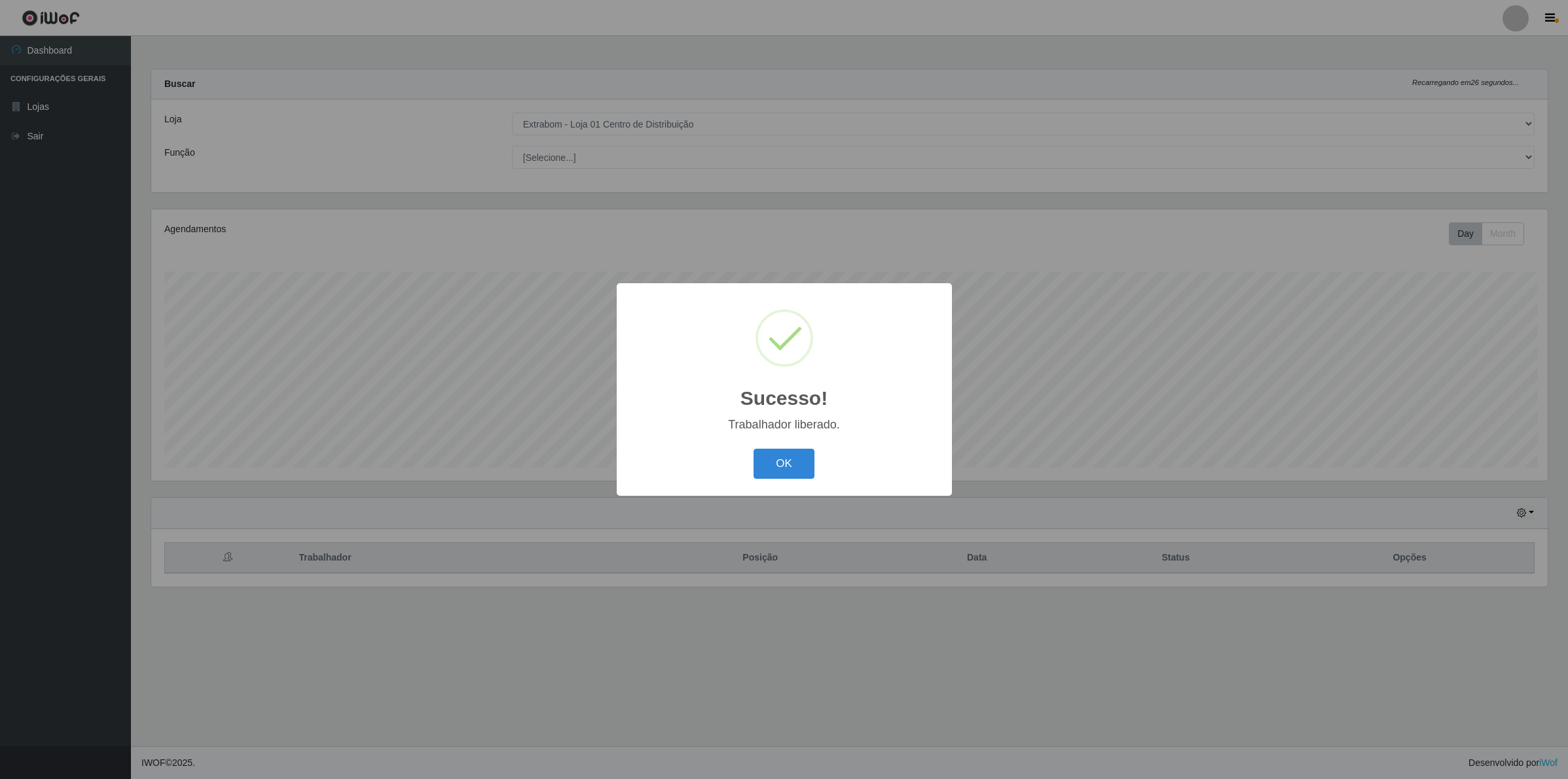
scroll to position [272, 1399]
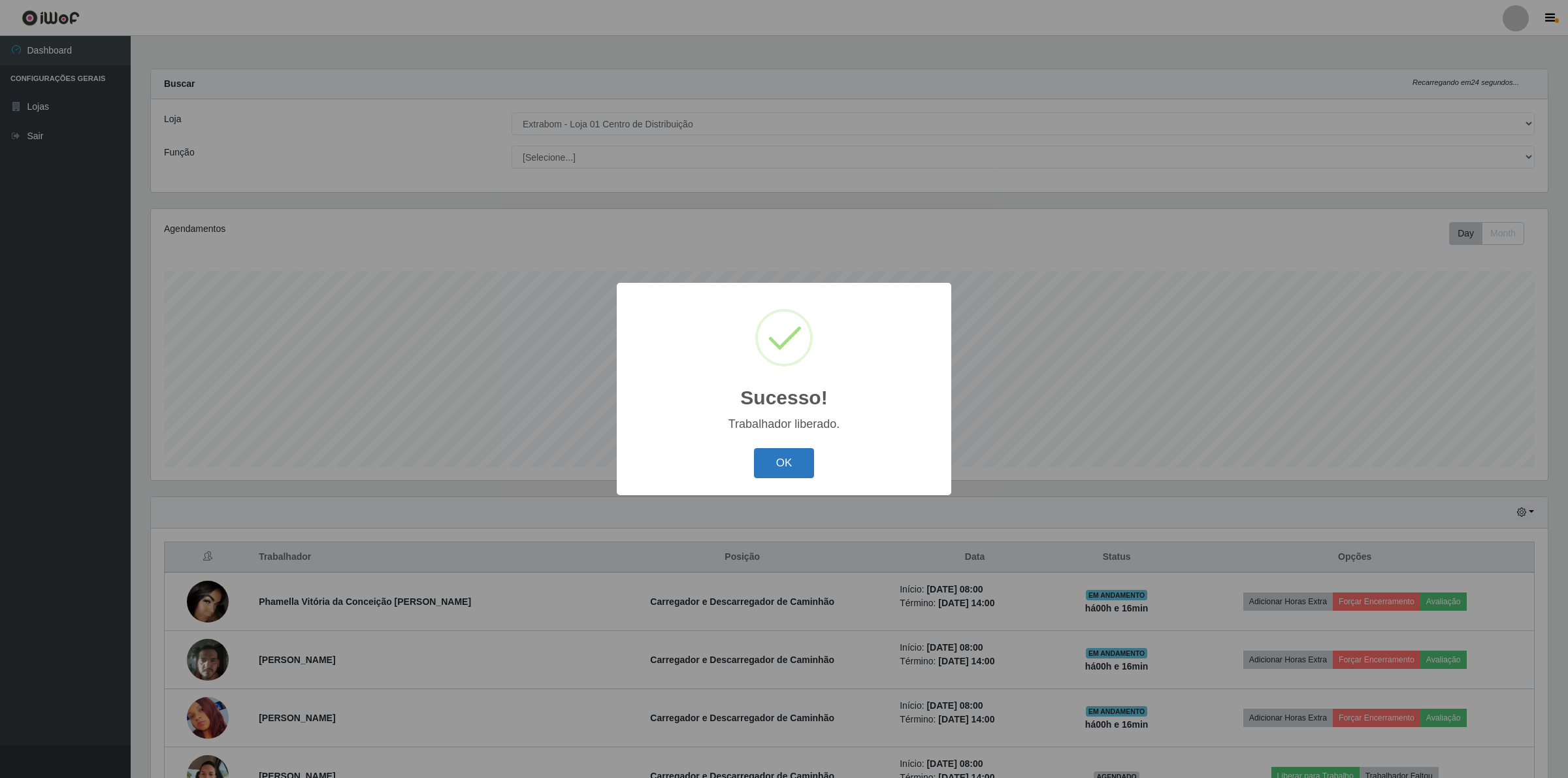
click at [809, 465] on button "OK" at bounding box center [784, 463] width 61 height 30
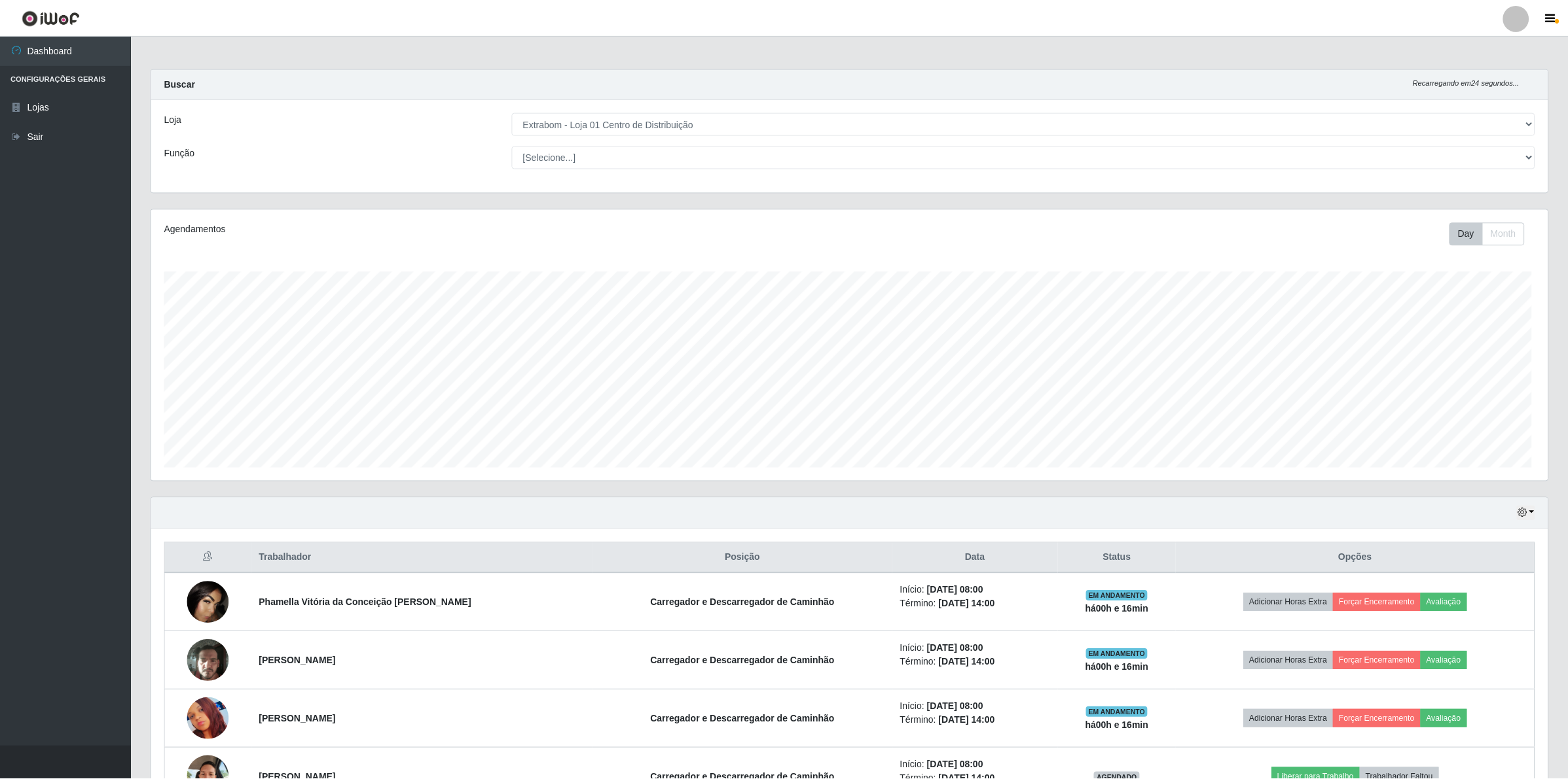
scroll to position [0, 0]
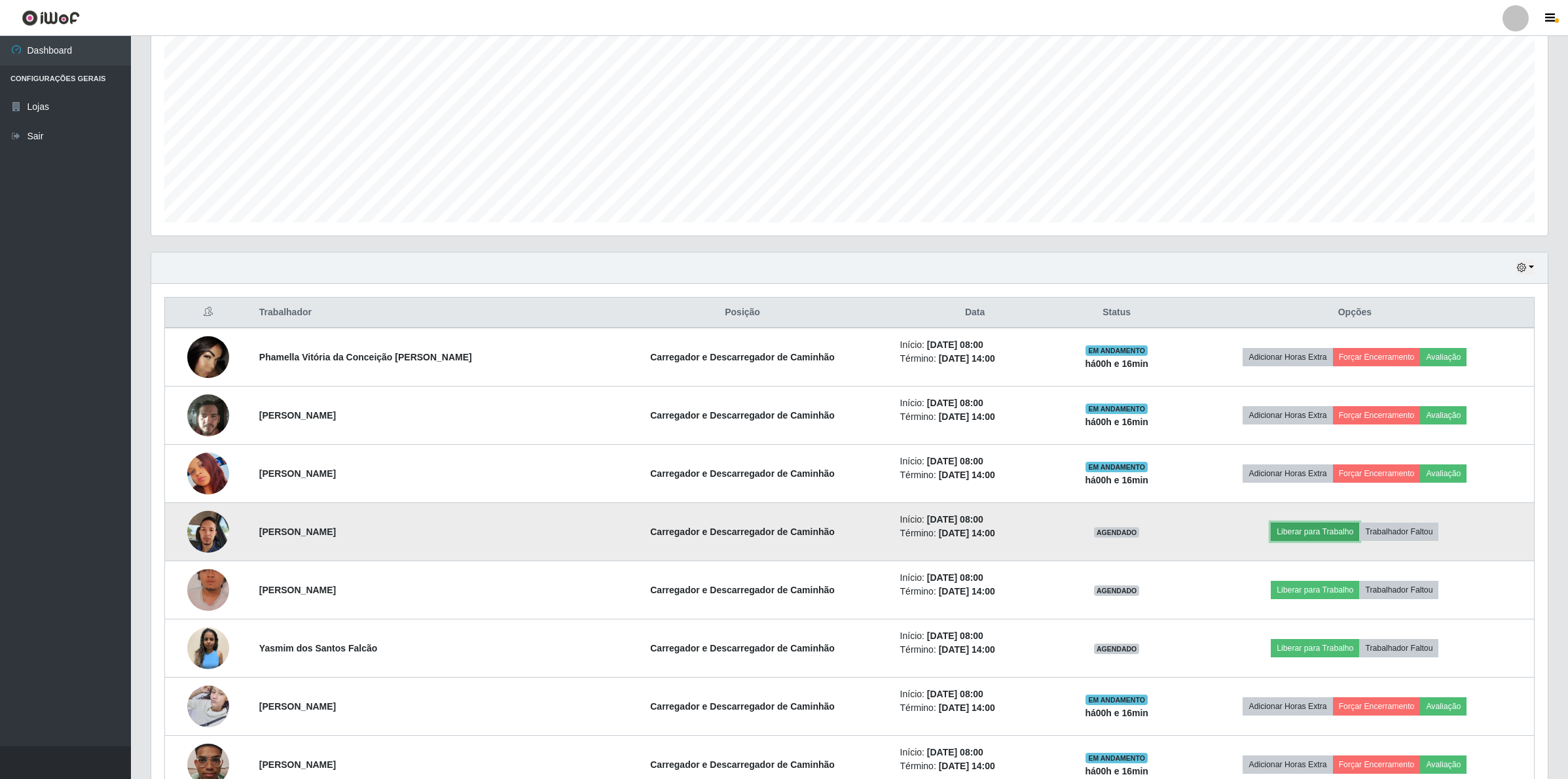
click at [1300, 534] on button "Liberar para Trabalho" at bounding box center [1315, 532] width 89 height 18
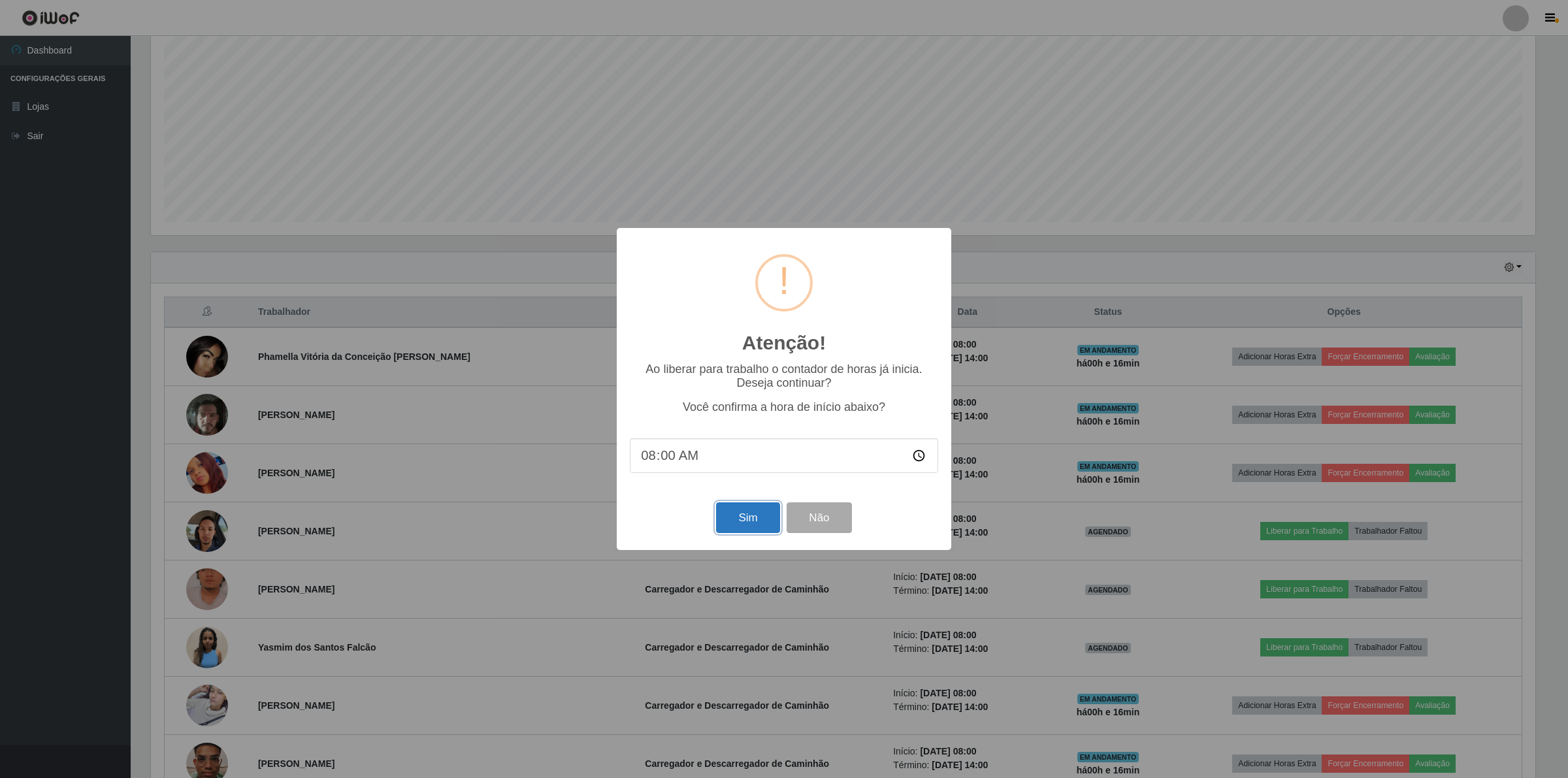
click at [758, 512] on button "Sim" at bounding box center [748, 517] width 64 height 30
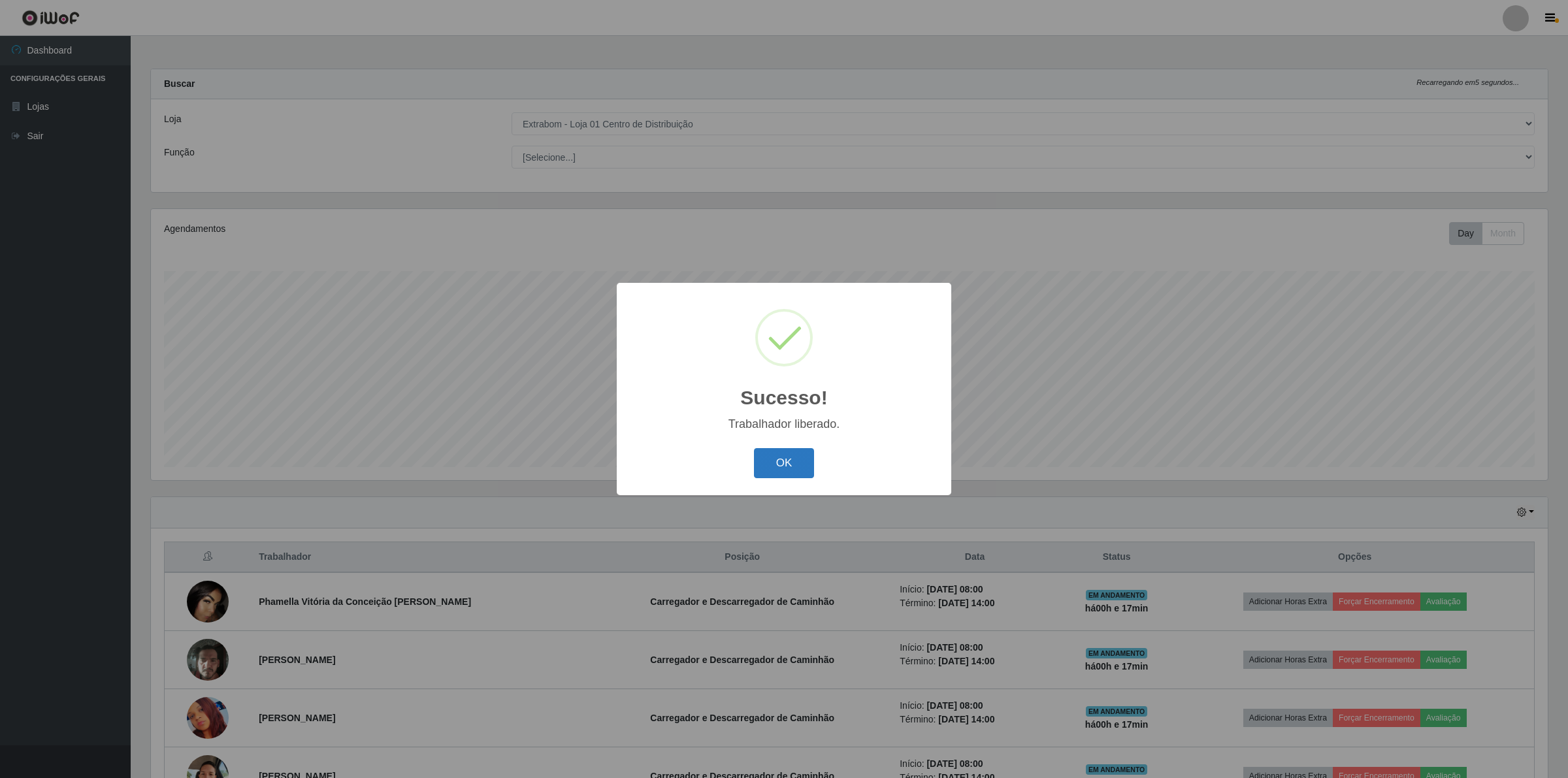
click at [799, 454] on button "OK" at bounding box center [784, 463] width 61 height 30
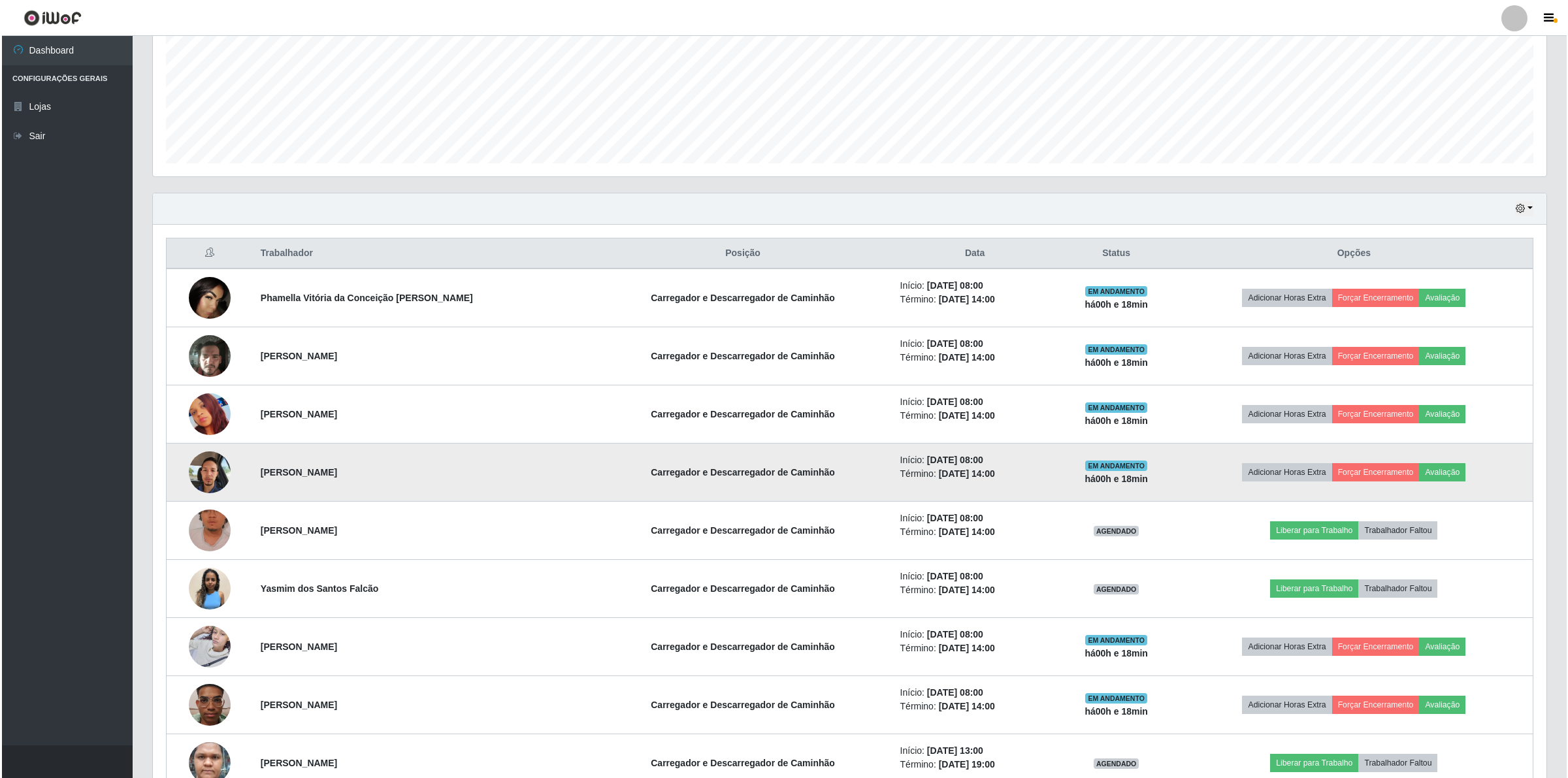
scroll to position [383, 0]
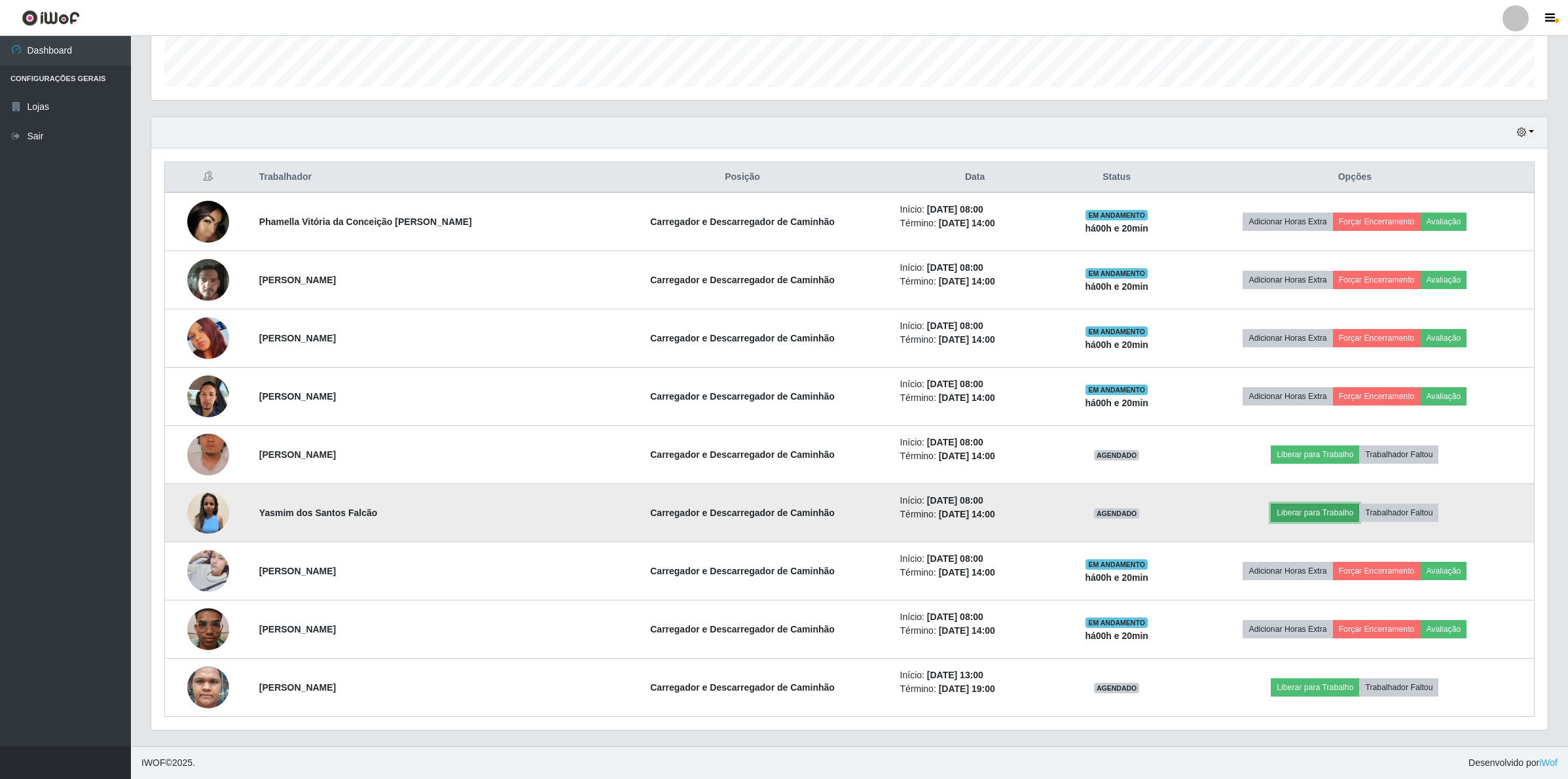
click at [1310, 505] on button "Liberar para Trabalho" at bounding box center [1315, 513] width 89 height 18
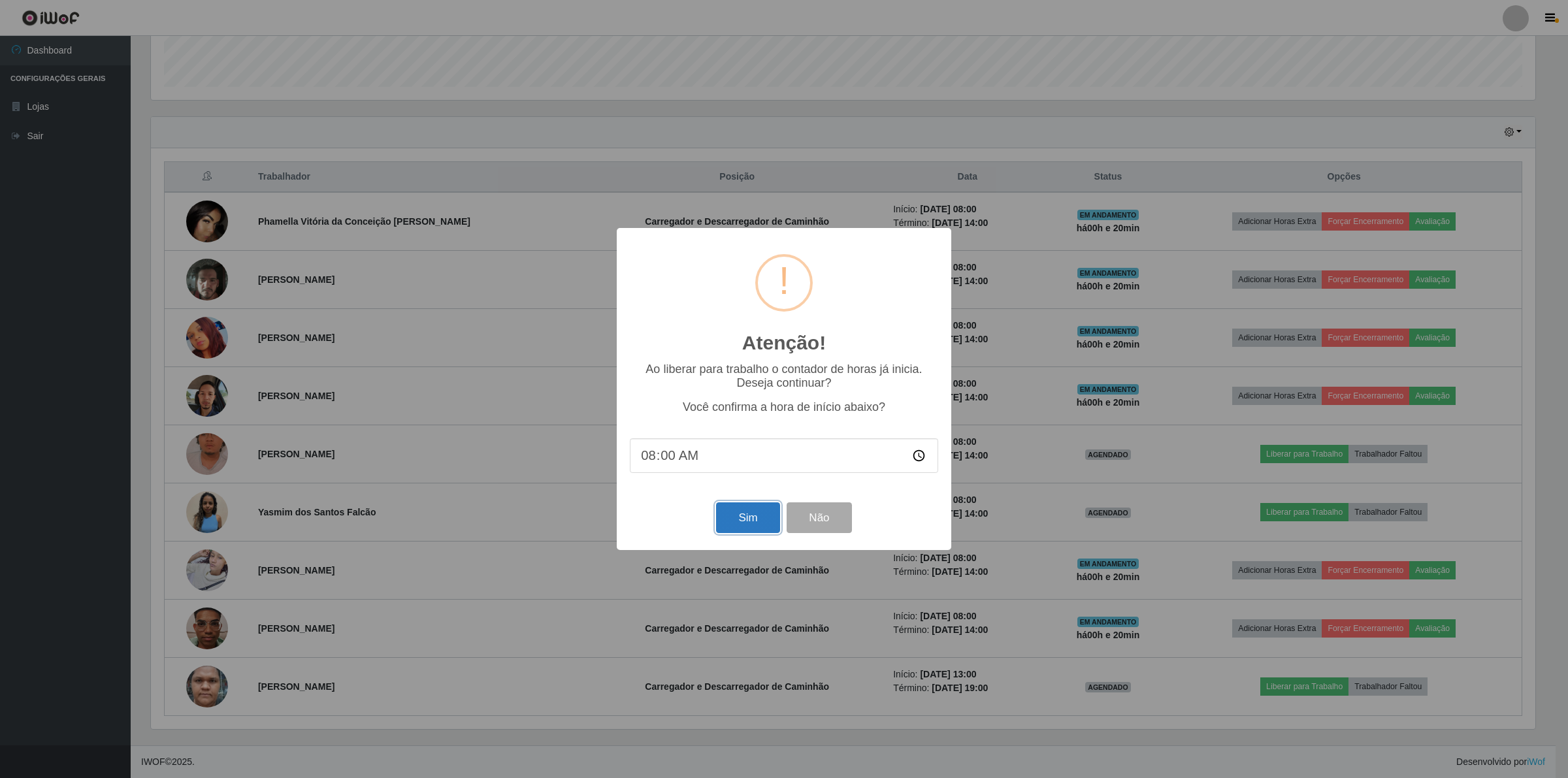
click at [747, 517] on button "Sim" at bounding box center [748, 517] width 64 height 30
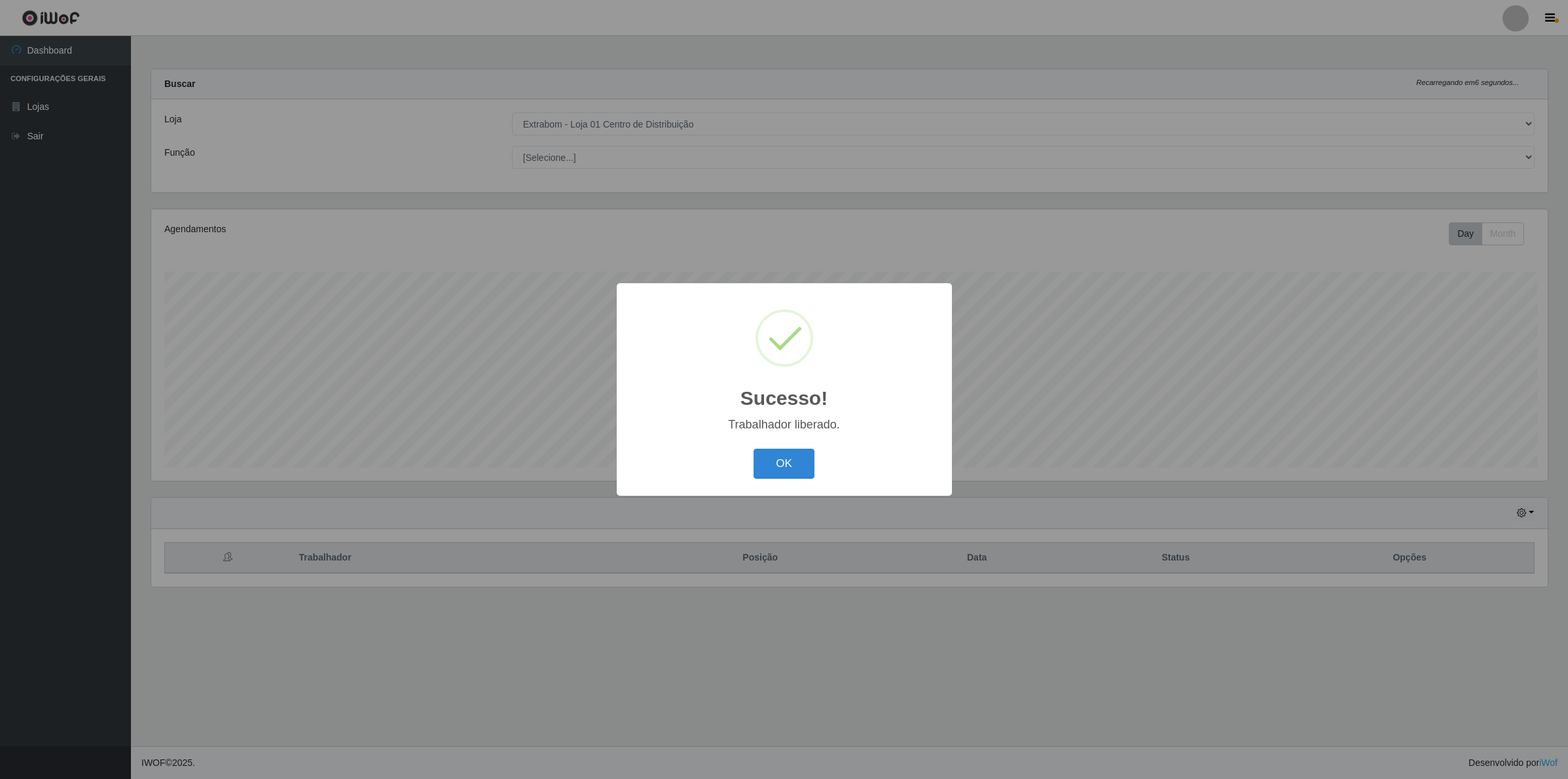
scroll to position [272, 1399]
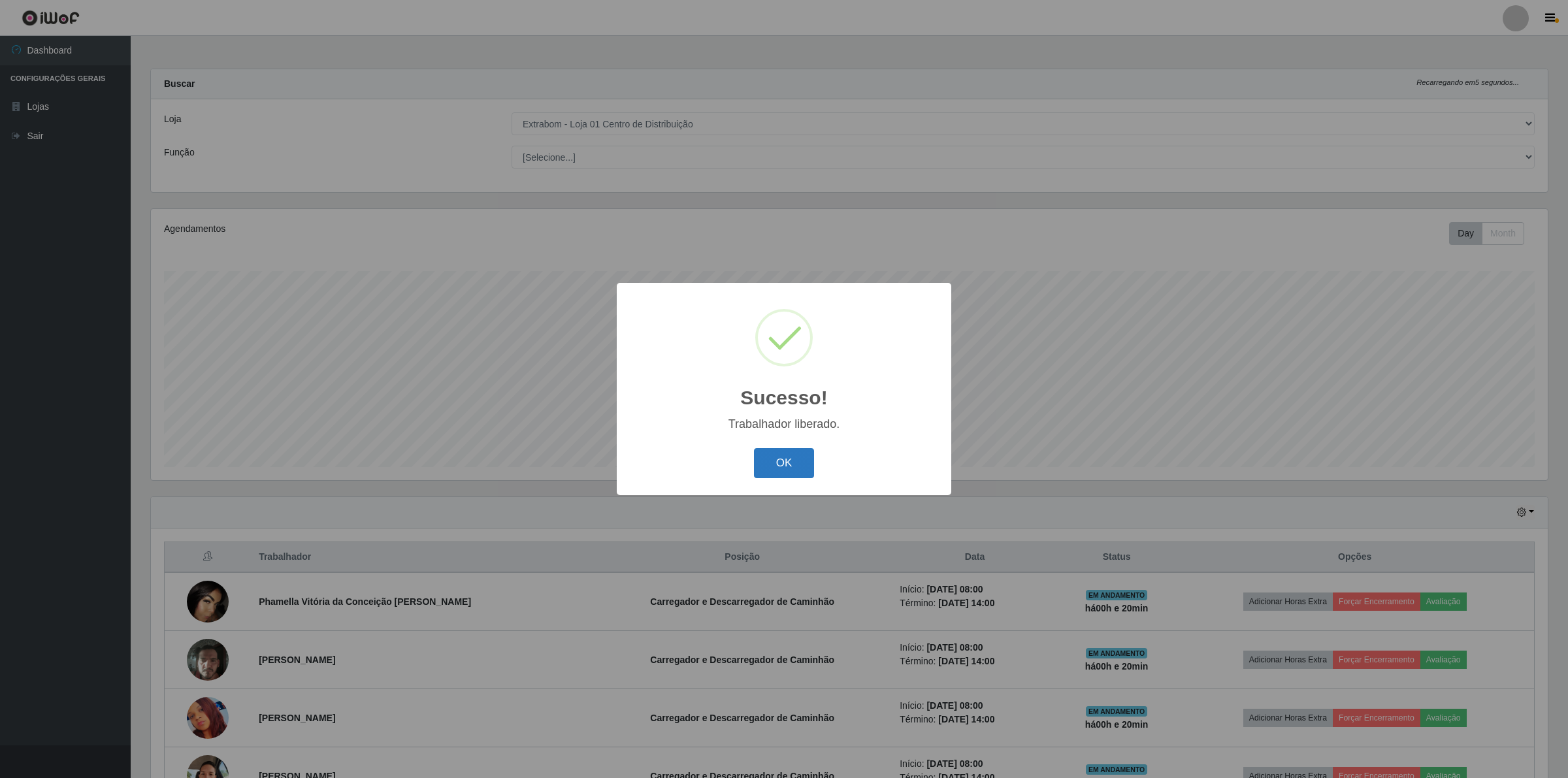
click at [805, 464] on button "OK" at bounding box center [784, 463] width 61 height 30
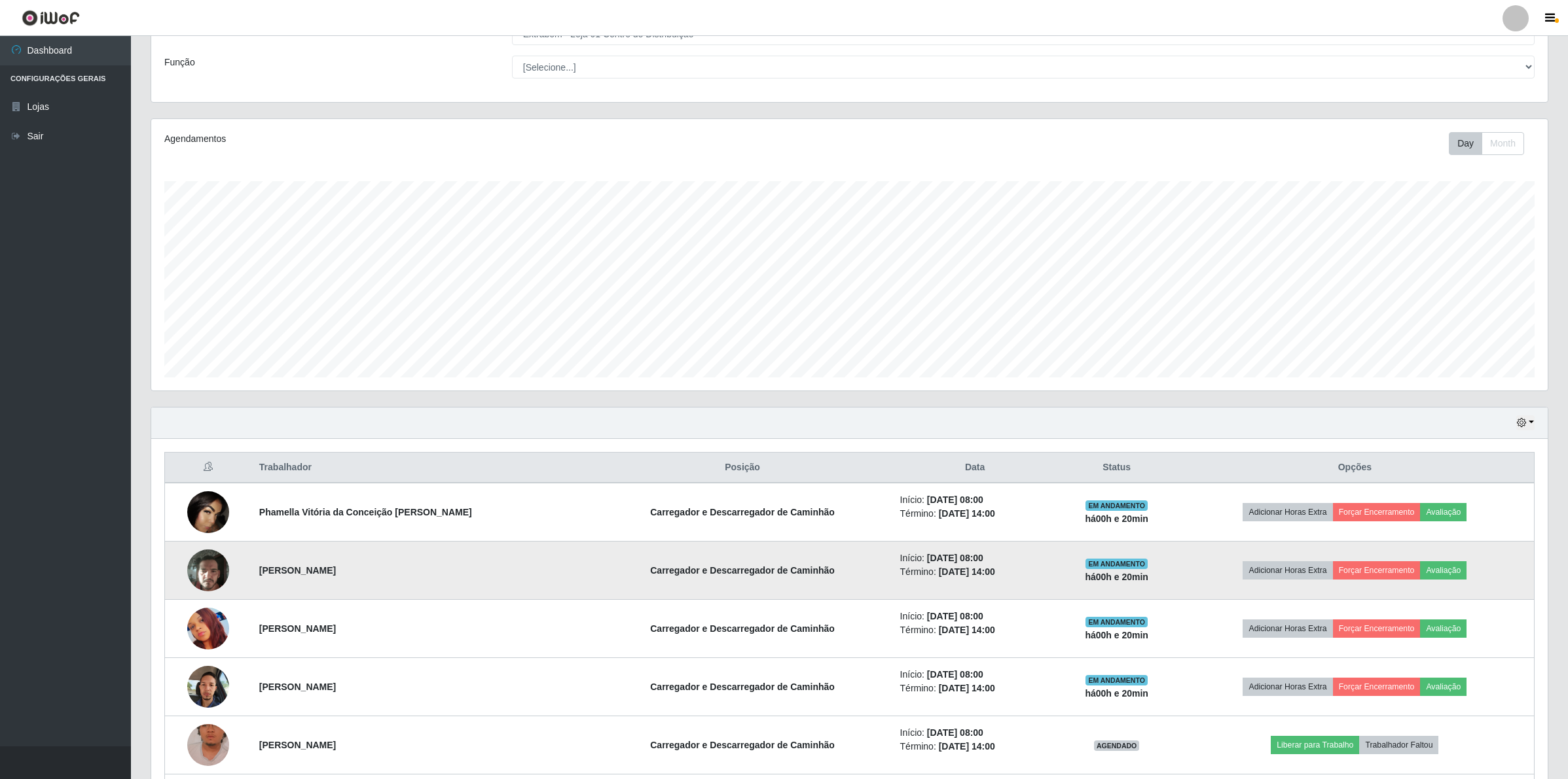
scroll to position [327, 0]
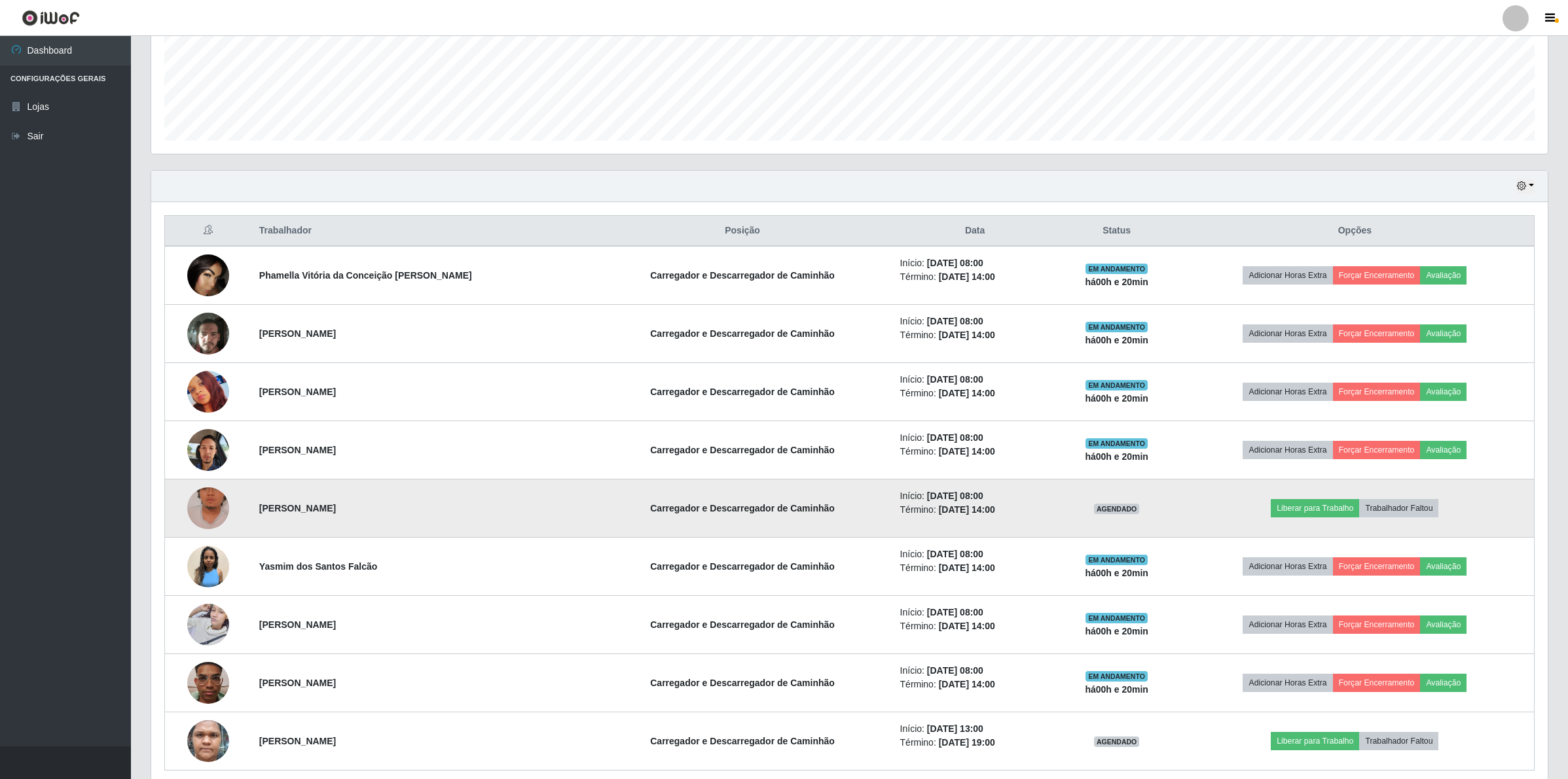
click at [208, 508] on img at bounding box center [208, 508] width 42 height 74
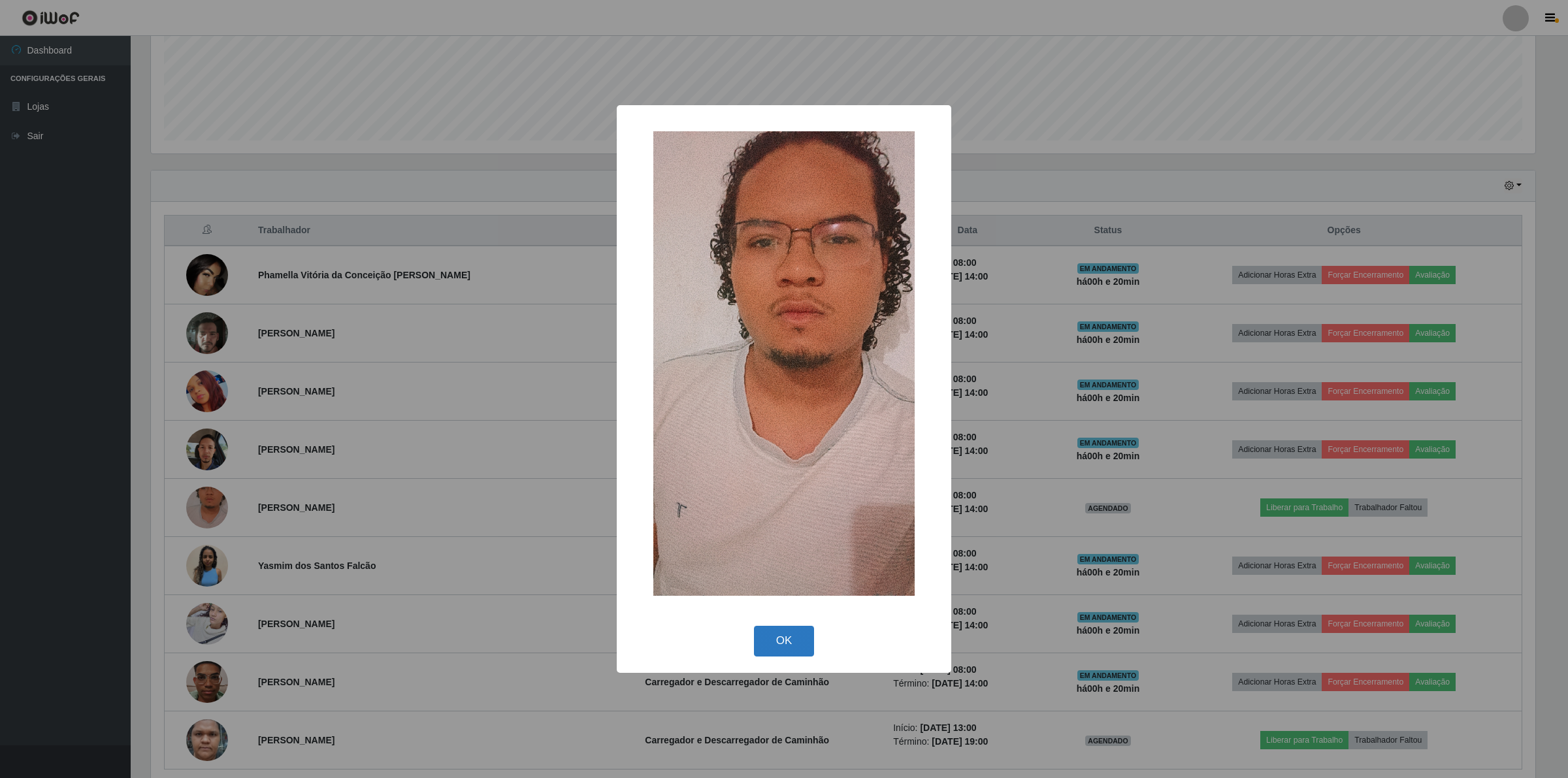
click at [785, 643] on button "OK" at bounding box center [784, 641] width 61 height 30
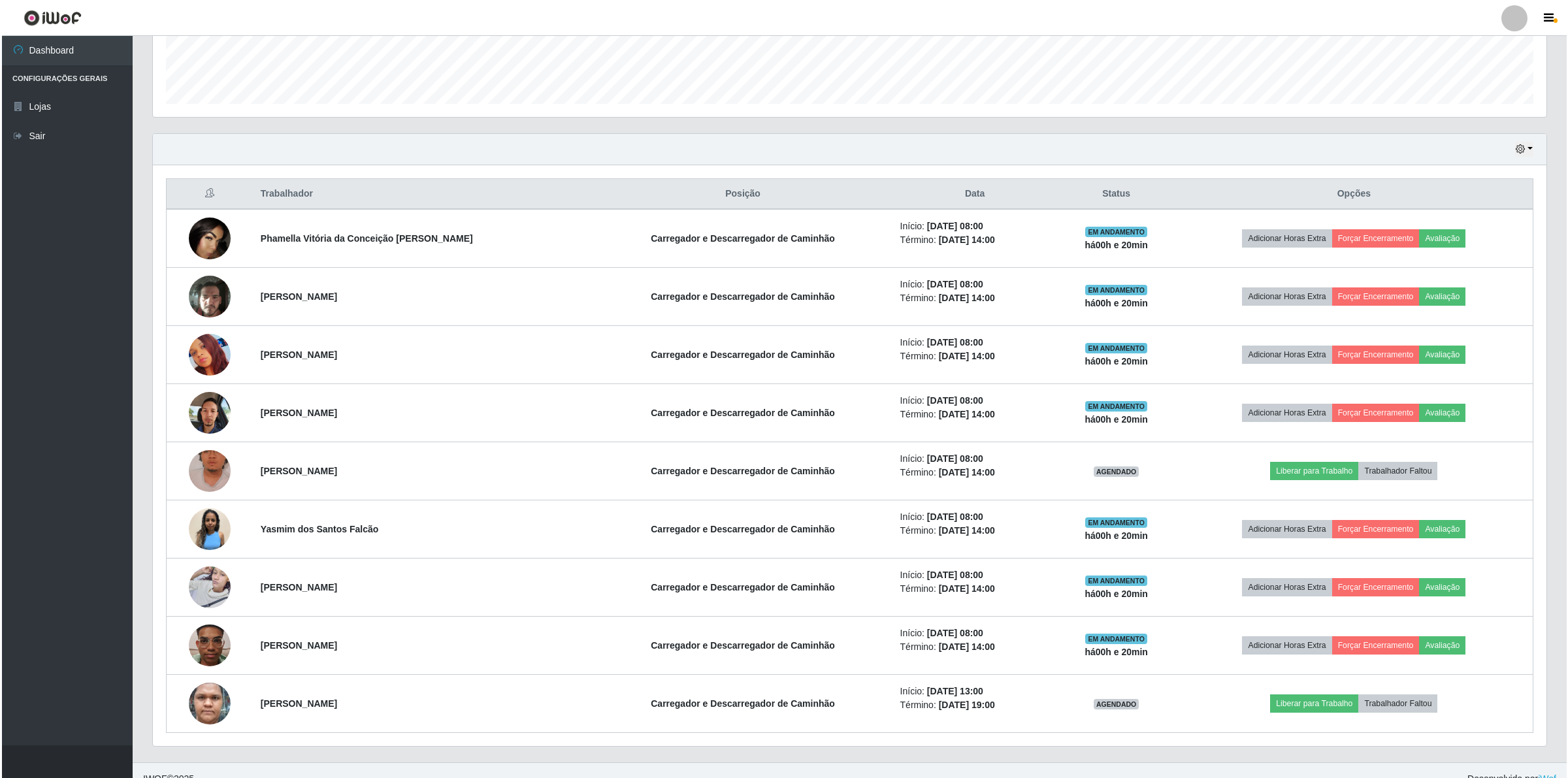
scroll to position [383, 0]
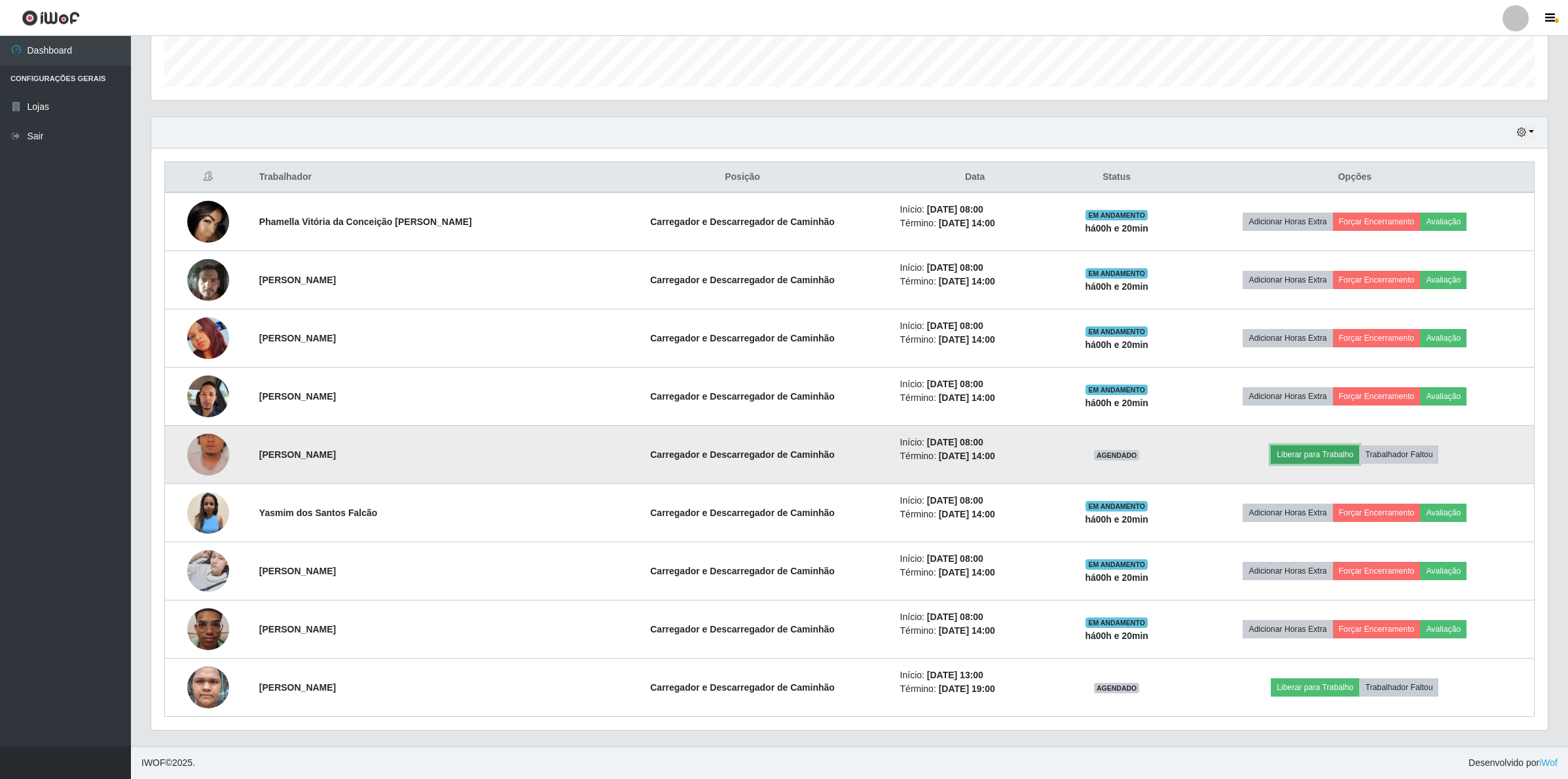
click at [1297, 463] on button "Liberar para Trabalho" at bounding box center [1315, 455] width 89 height 18
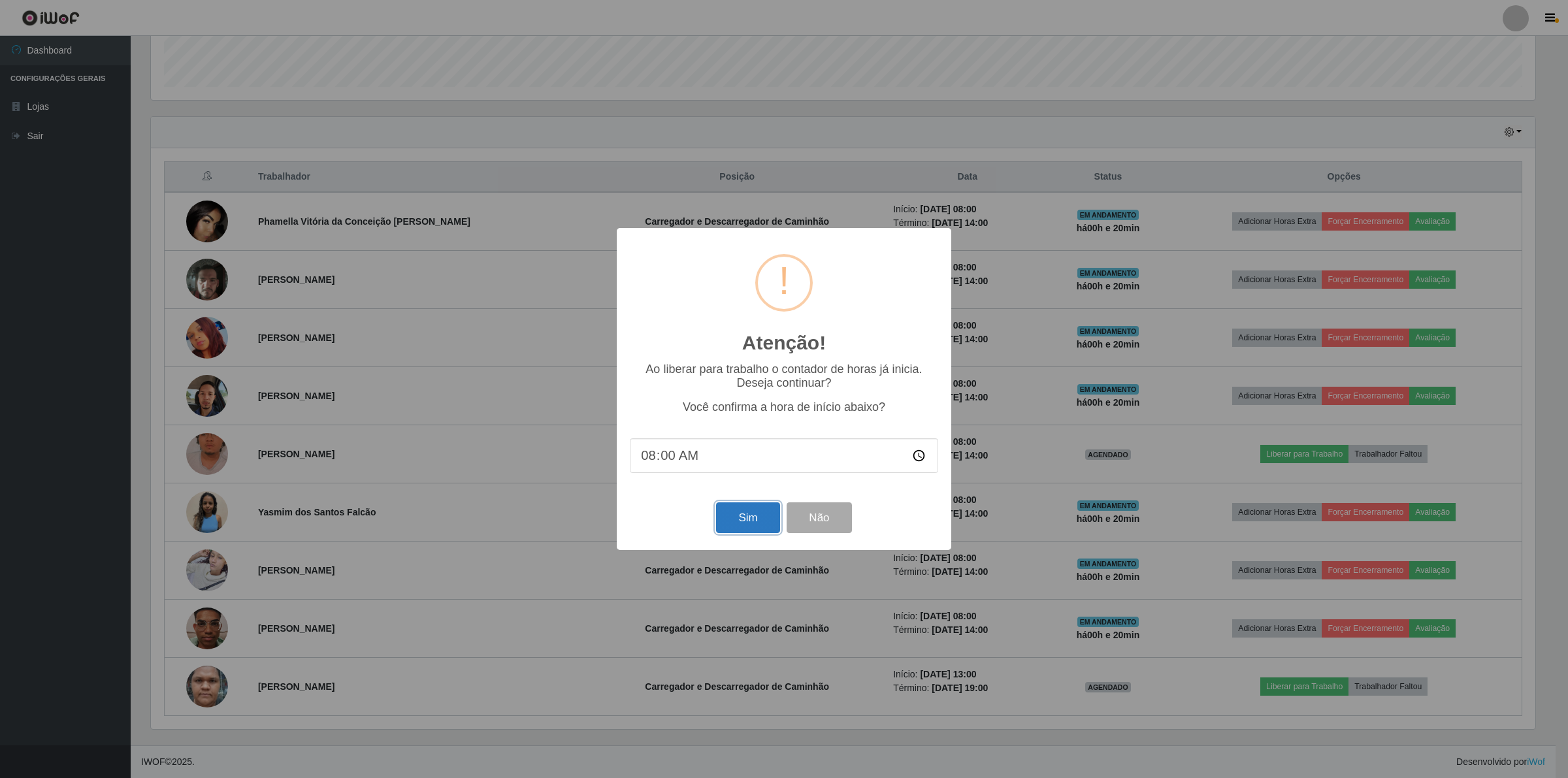
click at [766, 533] on button "Sim" at bounding box center [748, 517] width 64 height 30
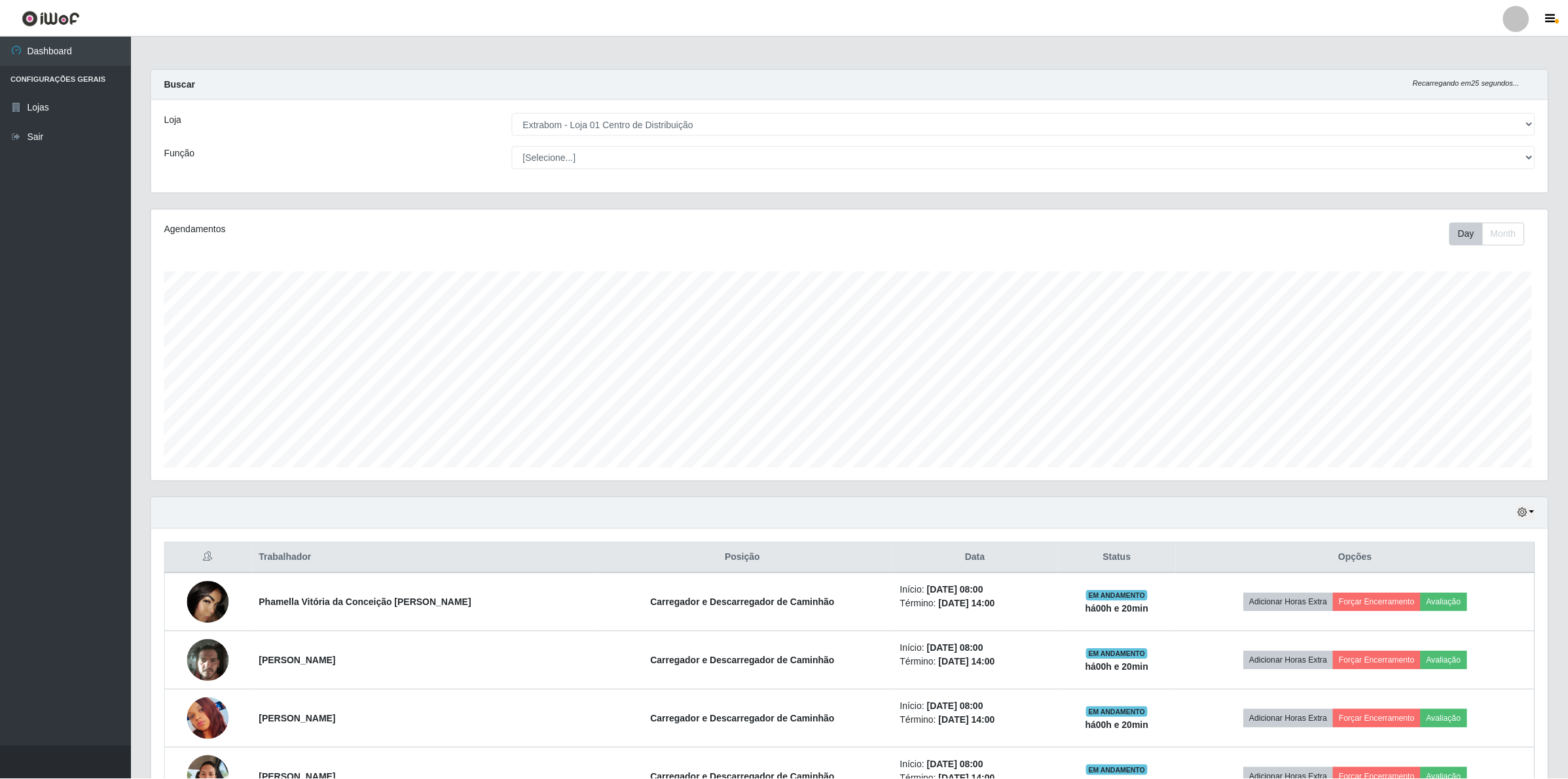
scroll to position [272, 1399]
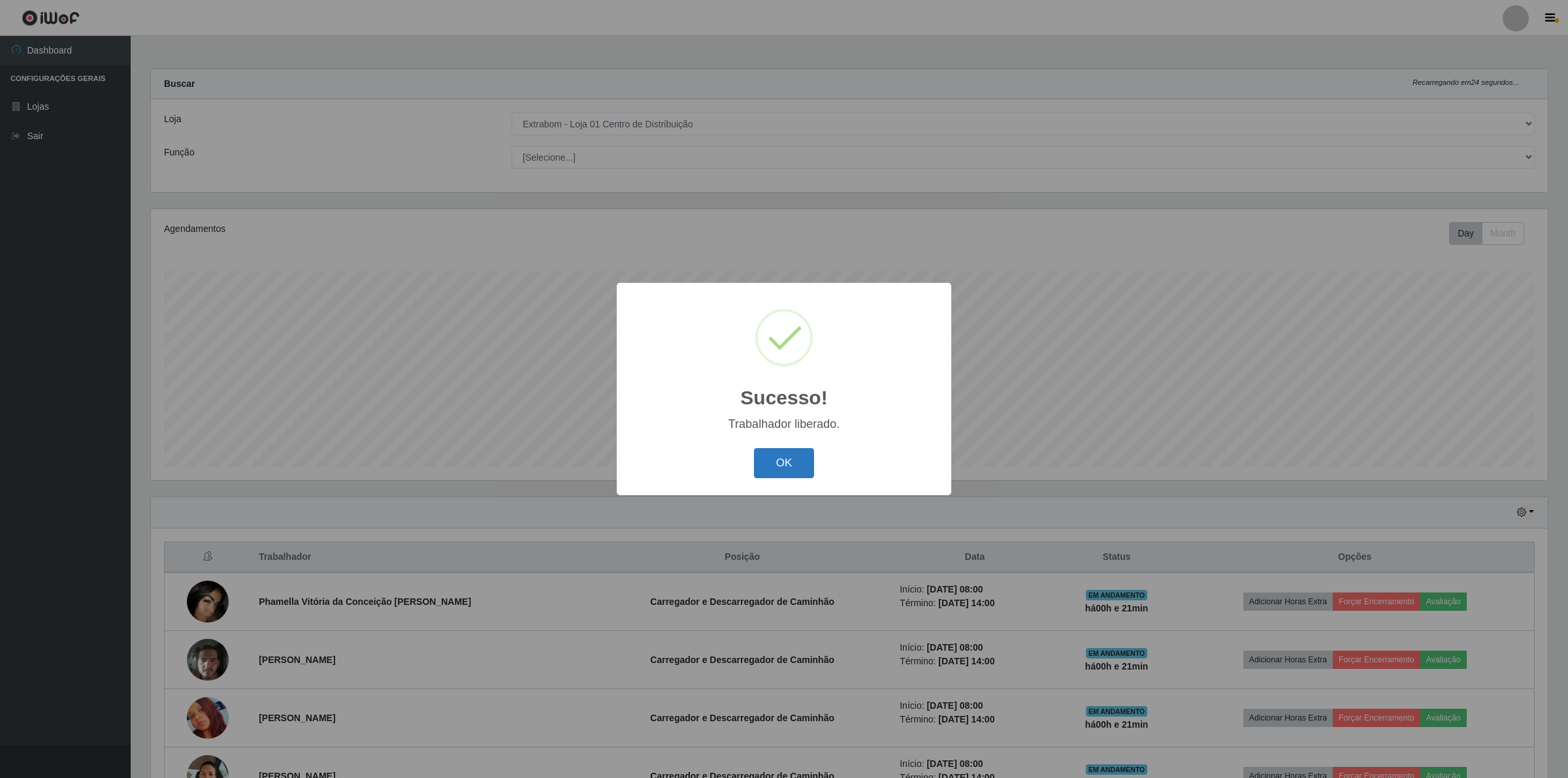
click at [762, 459] on button "OK" at bounding box center [784, 463] width 61 height 30
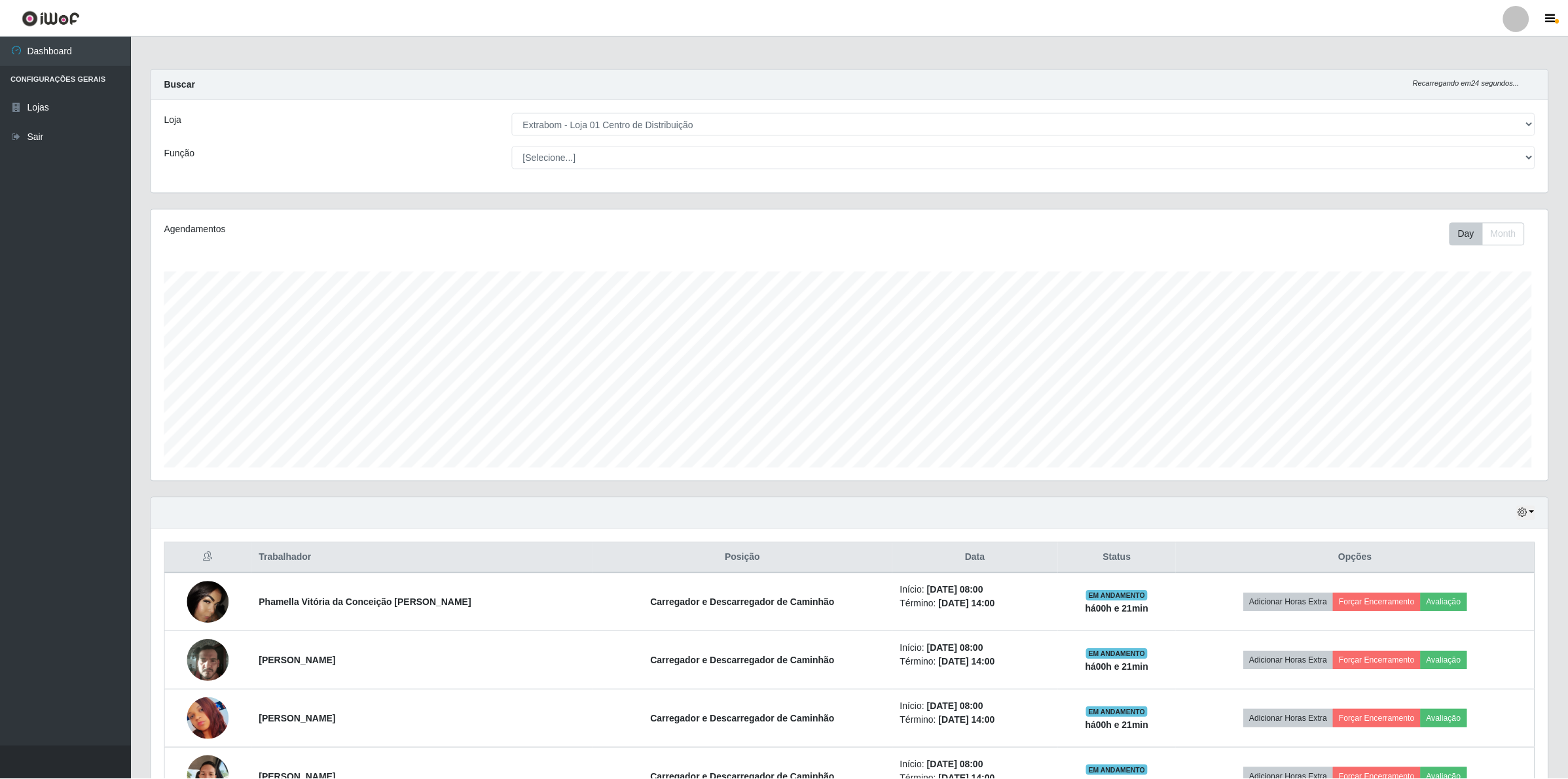
scroll to position [654005, 653208]
